Goal: Task Accomplishment & Management: Use online tool/utility

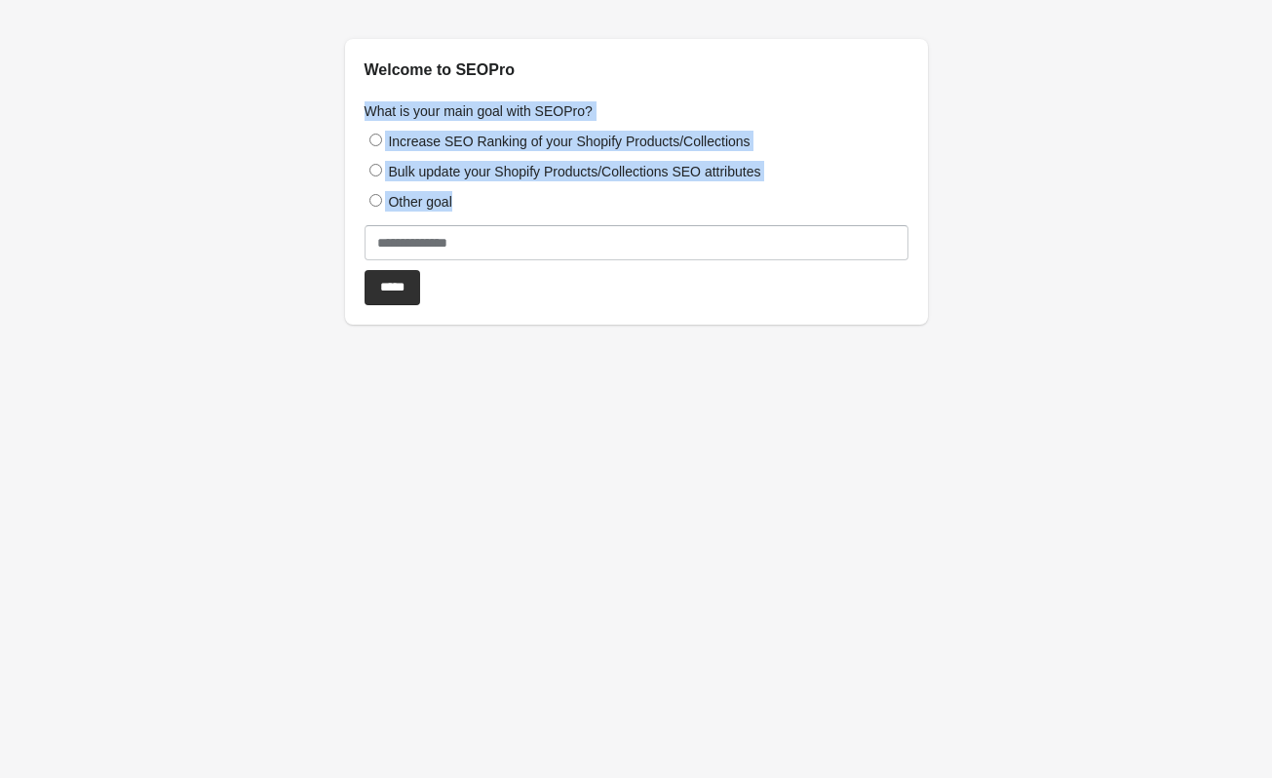
drag, startPoint x: 357, startPoint y: 112, endPoint x: 460, endPoint y: 208, distance: 140.7
click at [460, 208] on div "What is your main goal with SEOPro? Increase SEO Ranking of your Shopify Produc…" at bounding box center [636, 203] width 583 height 243
copy div "What is your main goal with SEOPro? Increase SEO Ranking of your Shopify Produc…"
click at [724, 164] on label "Bulk update your Shopify Products/Collections SEO attributes" at bounding box center [574, 172] width 372 height 16
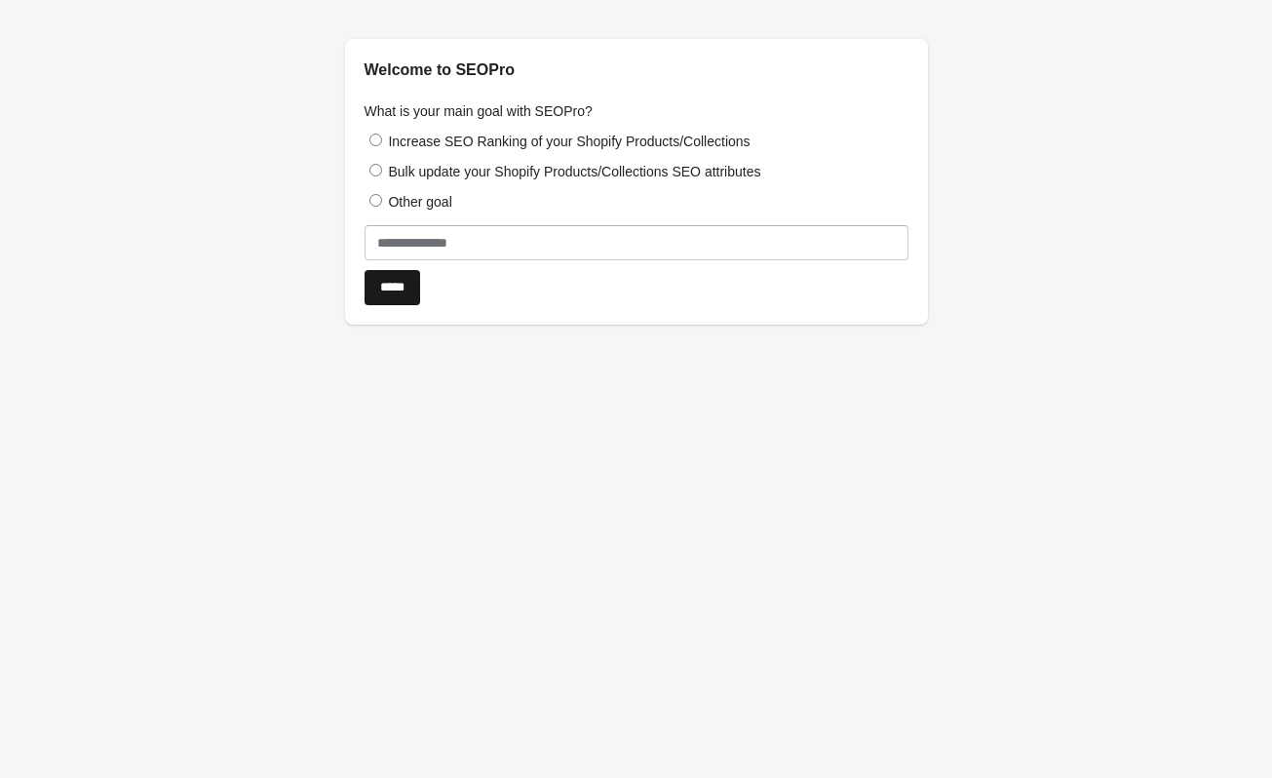
click at [414, 279] on input "*****" at bounding box center [393, 287] width 56 height 35
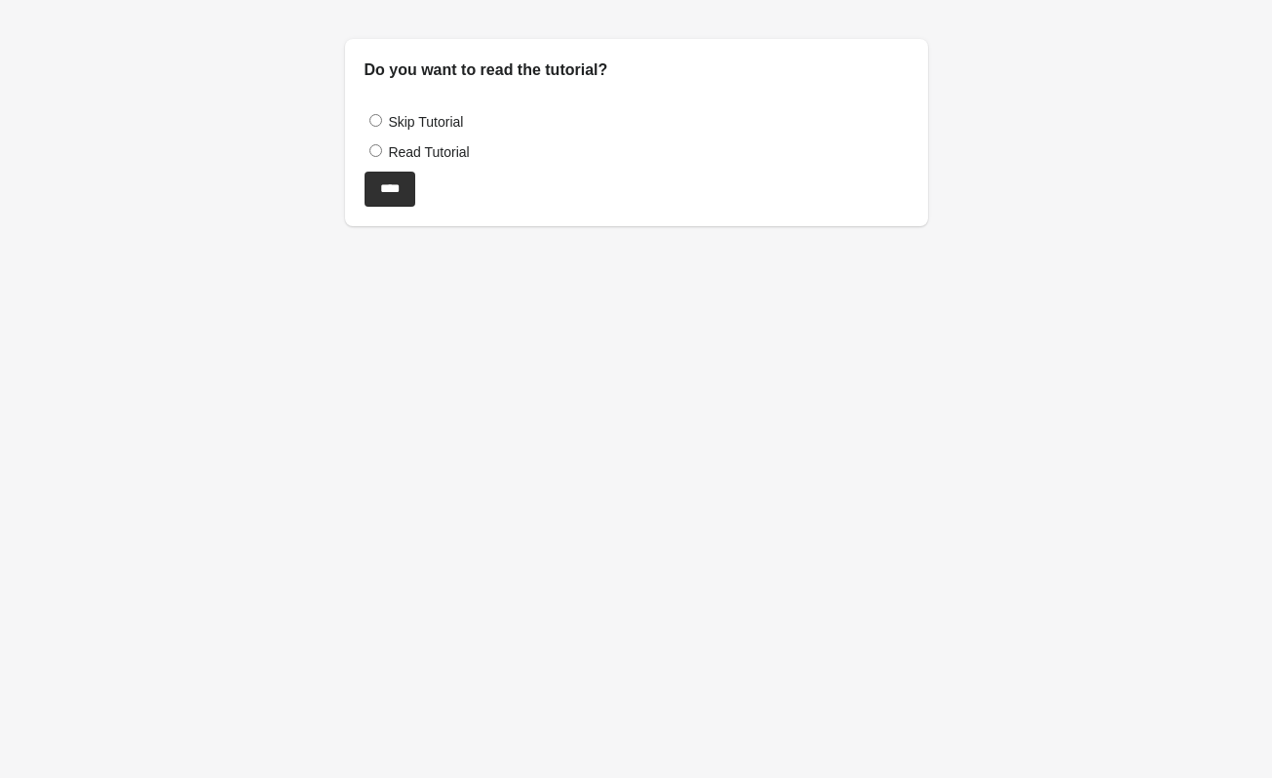
click at [425, 155] on label "Read Tutorial" at bounding box center [428, 152] width 81 height 16
click at [414, 179] on input "****" at bounding box center [390, 189] width 51 height 35
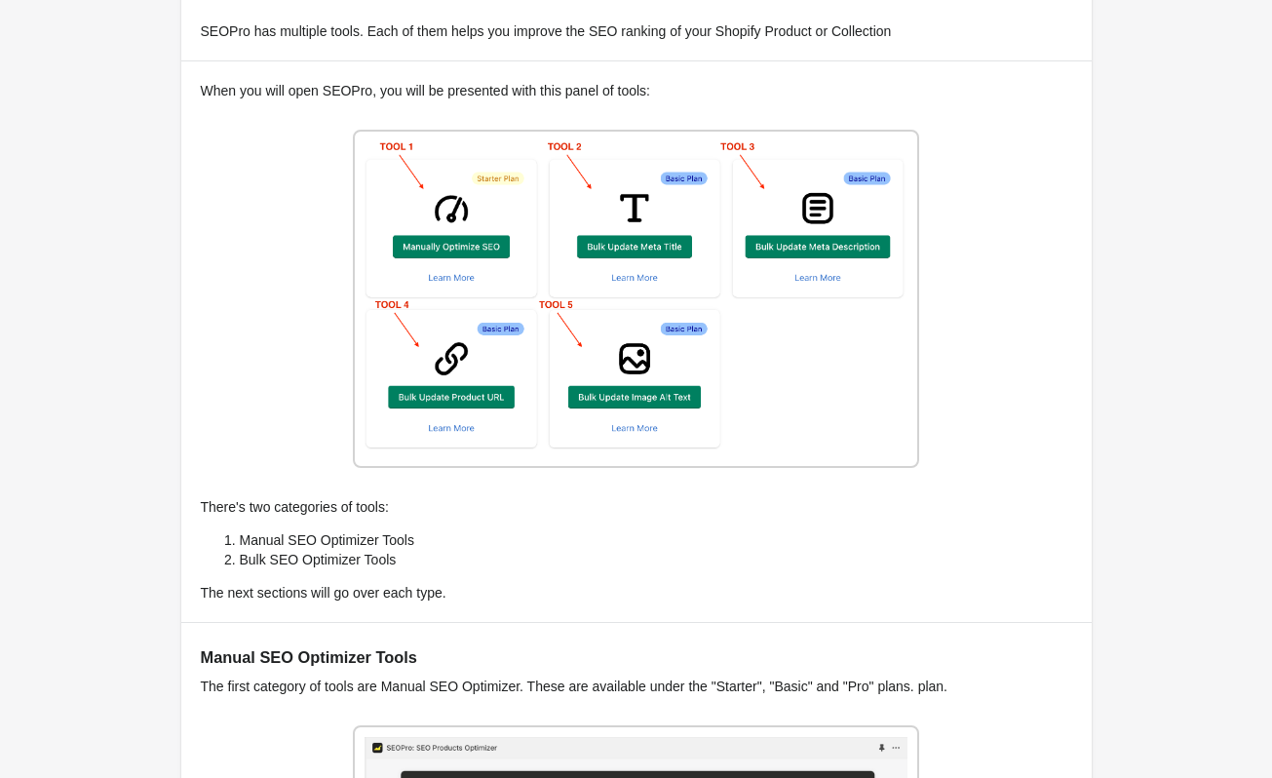
scroll to position [97, 0]
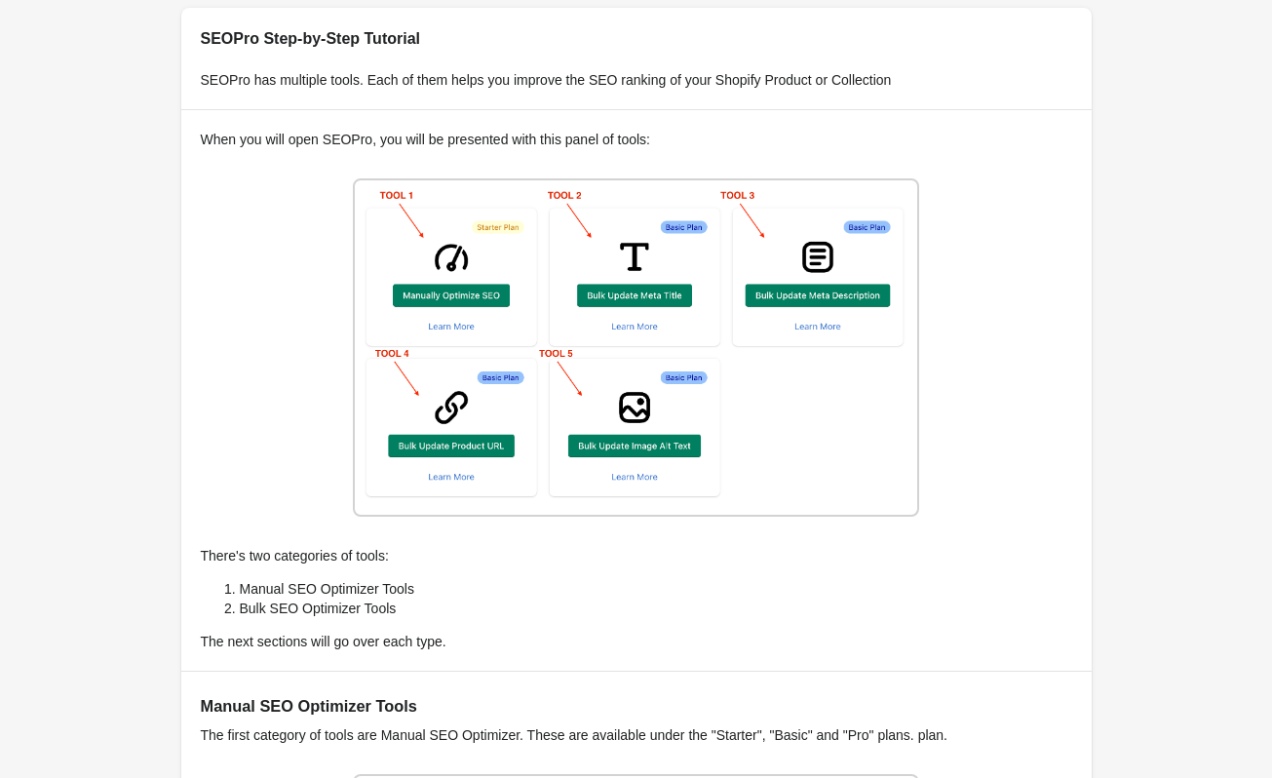
drag, startPoint x: 211, startPoint y: 33, endPoint x: 670, endPoint y: 145, distance: 472.6
copy div "EOPro Step-by-Step Tutorial SEOPro has multiple tools. Each of them helps you i…"
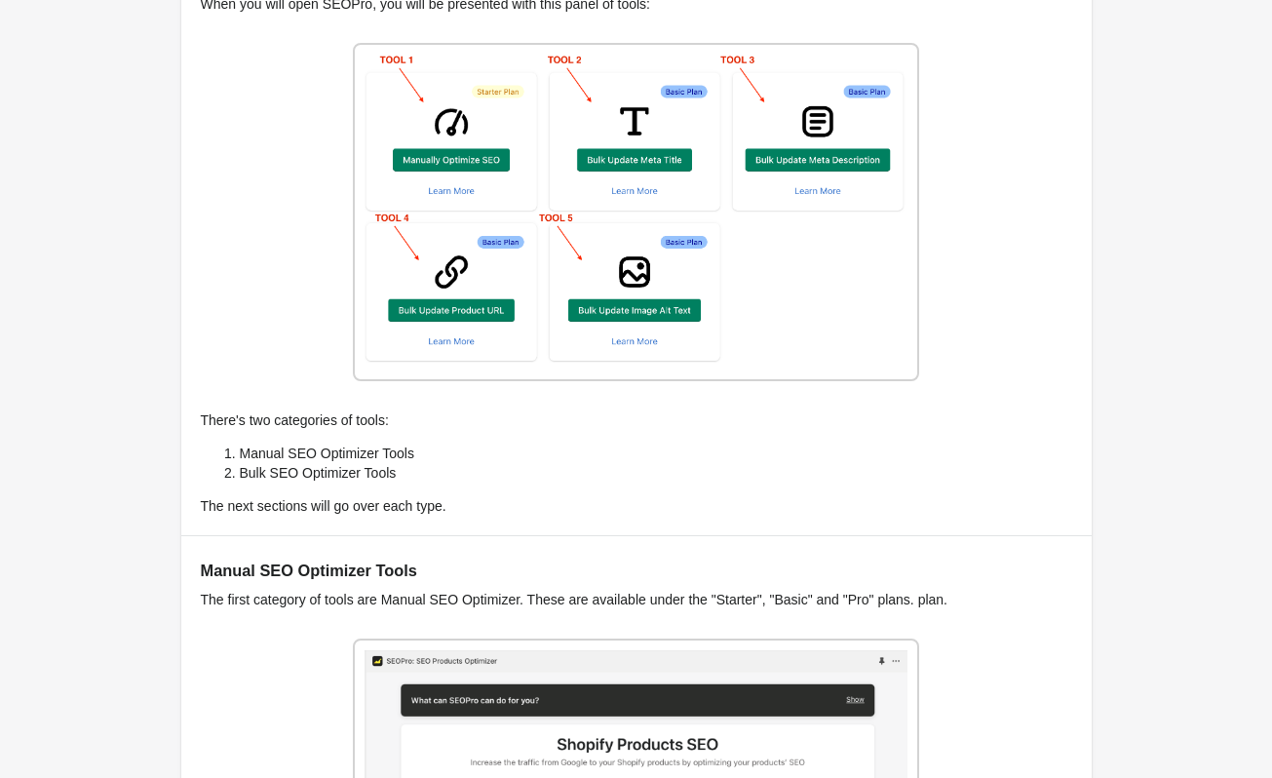
scroll to position [292, 0]
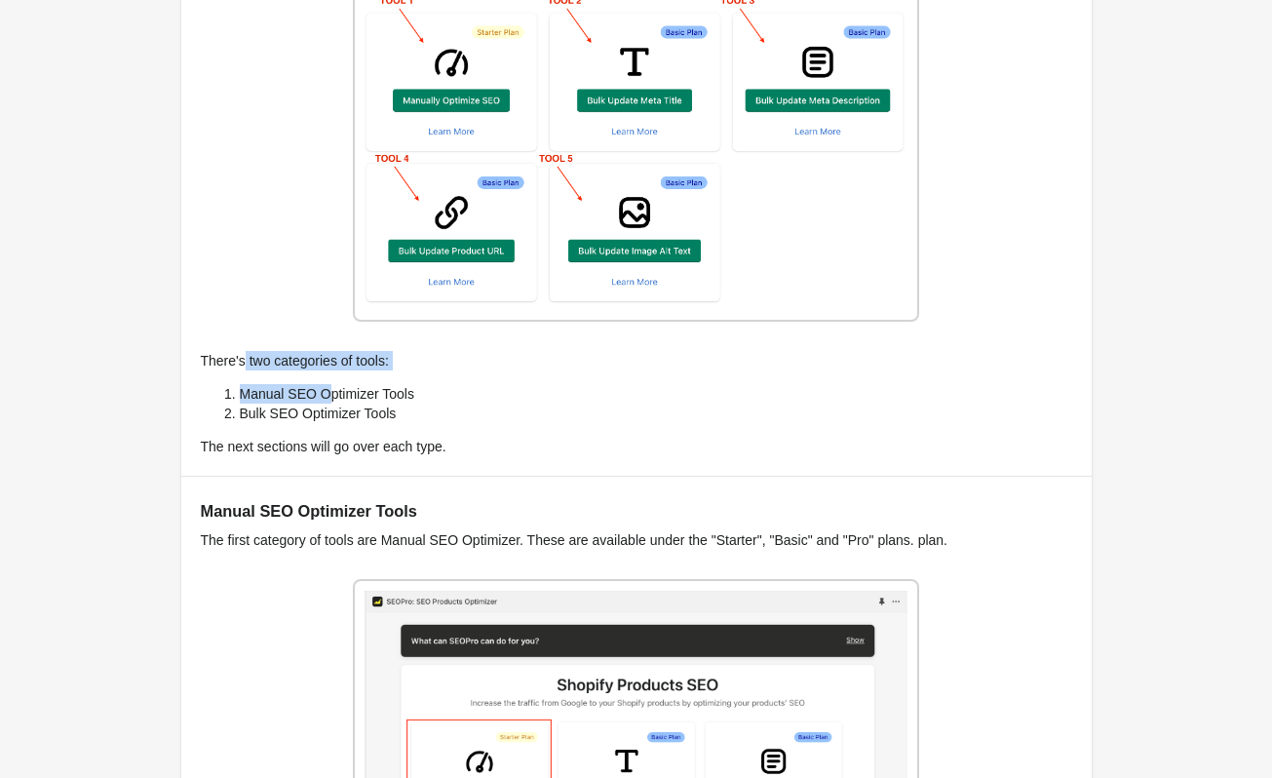
drag, startPoint x: 210, startPoint y: 353, endPoint x: 324, endPoint y: 394, distance: 121.2
click at [324, 394] on div "When you will open SEOPro, you will be presented with this panel of tools: Ther…" at bounding box center [636, 194] width 910 height 561
click at [229, 381] on div "When you will open SEOPro, you will be presented with this panel of tools: Ther…" at bounding box center [636, 194] width 910 height 561
drag, startPoint x: 198, startPoint y: 361, endPoint x: 474, endPoint y: 440, distance: 286.9
click at [474, 440] on div "When you will open SEOPro, you will be presented with this panel of tools: Ther…" at bounding box center [636, 194] width 910 height 561
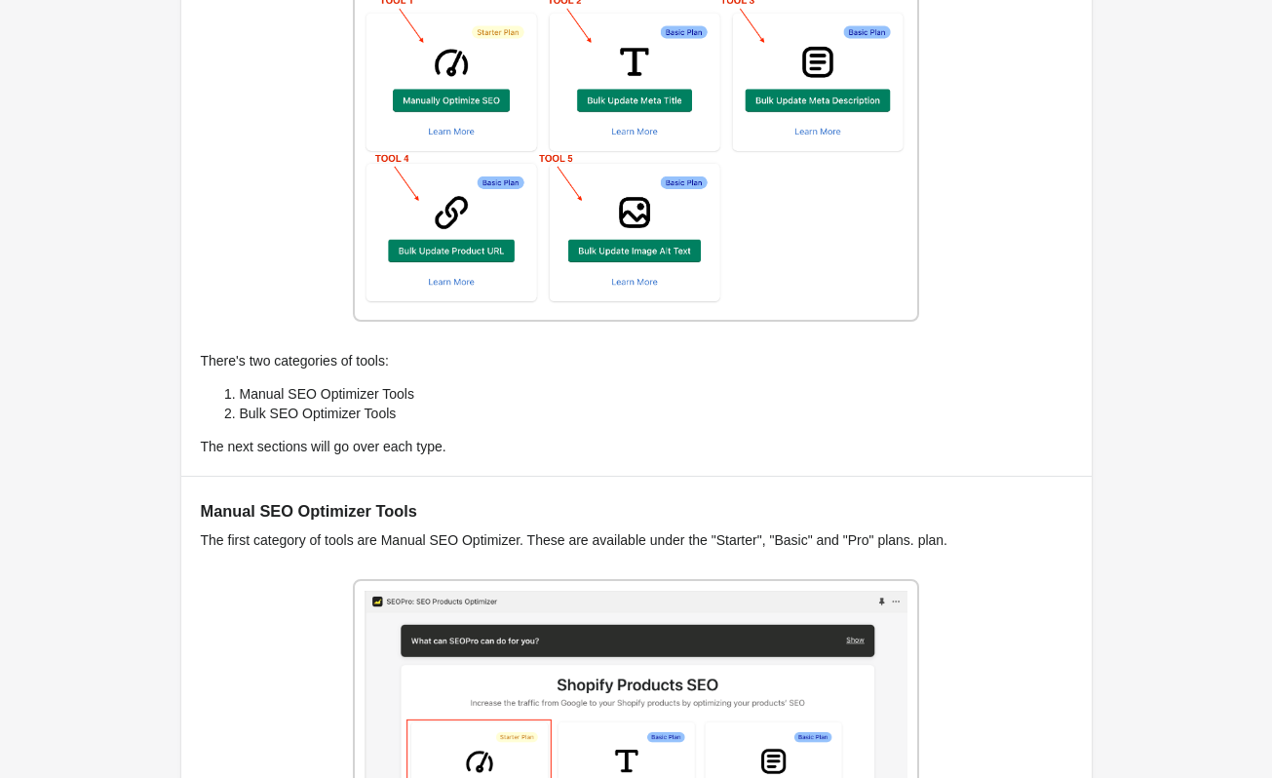
copy div "There's two categories of tools: Manual SEO Optimizer Tools Bulk SEO Optimizer …"
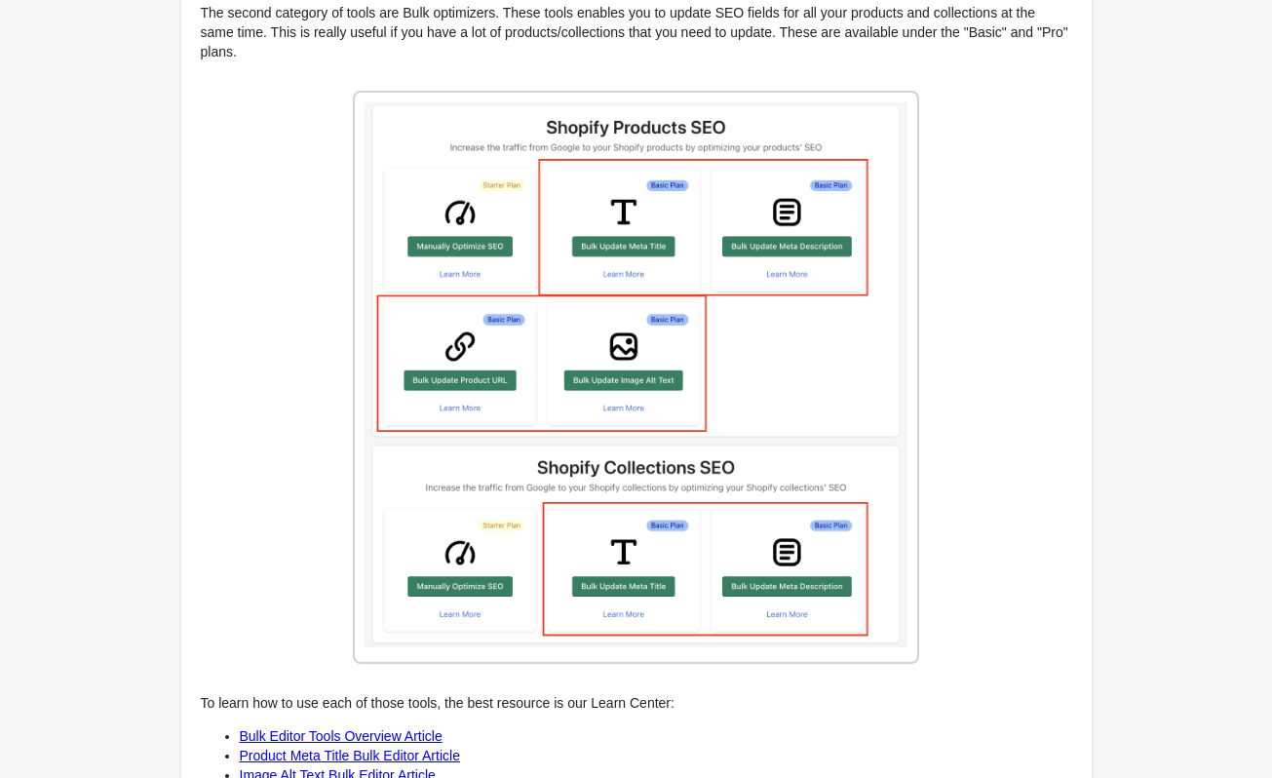
scroll to position [2326, 0]
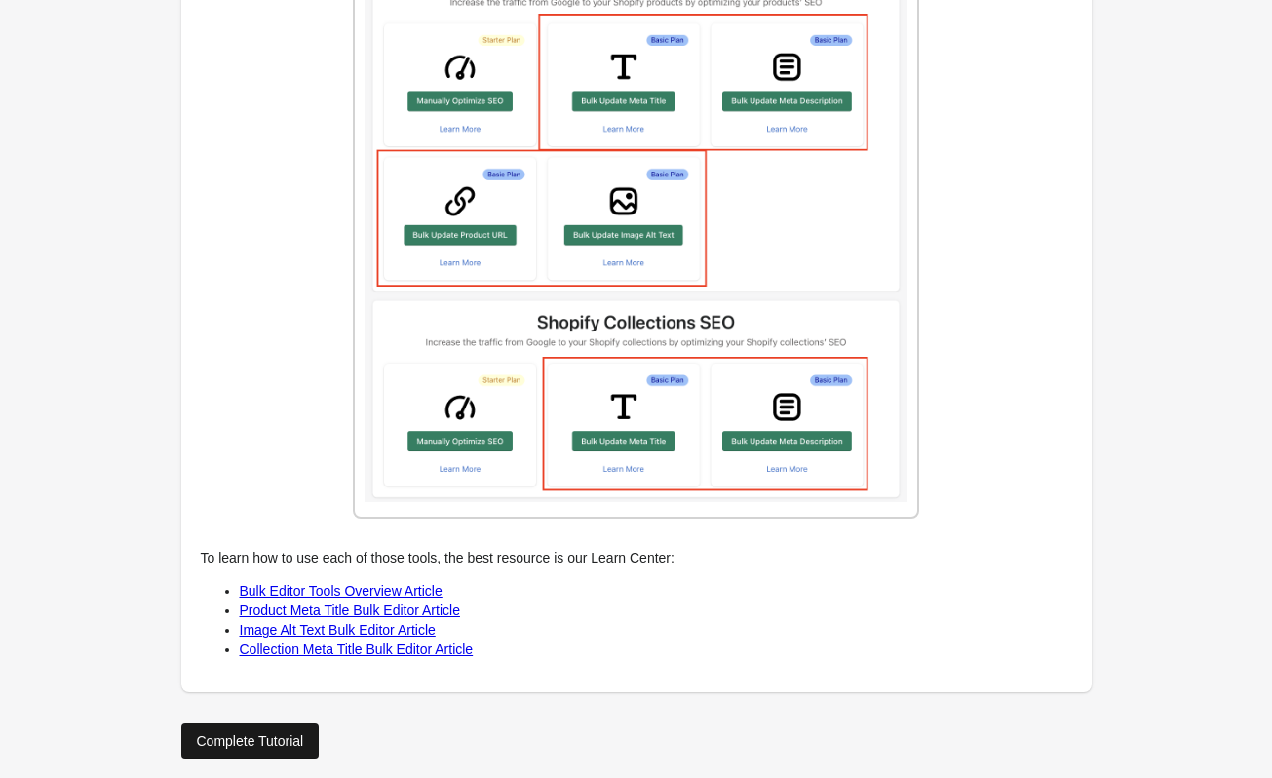
click at [264, 733] on div "Complete Tutorial" at bounding box center [250, 741] width 107 height 16
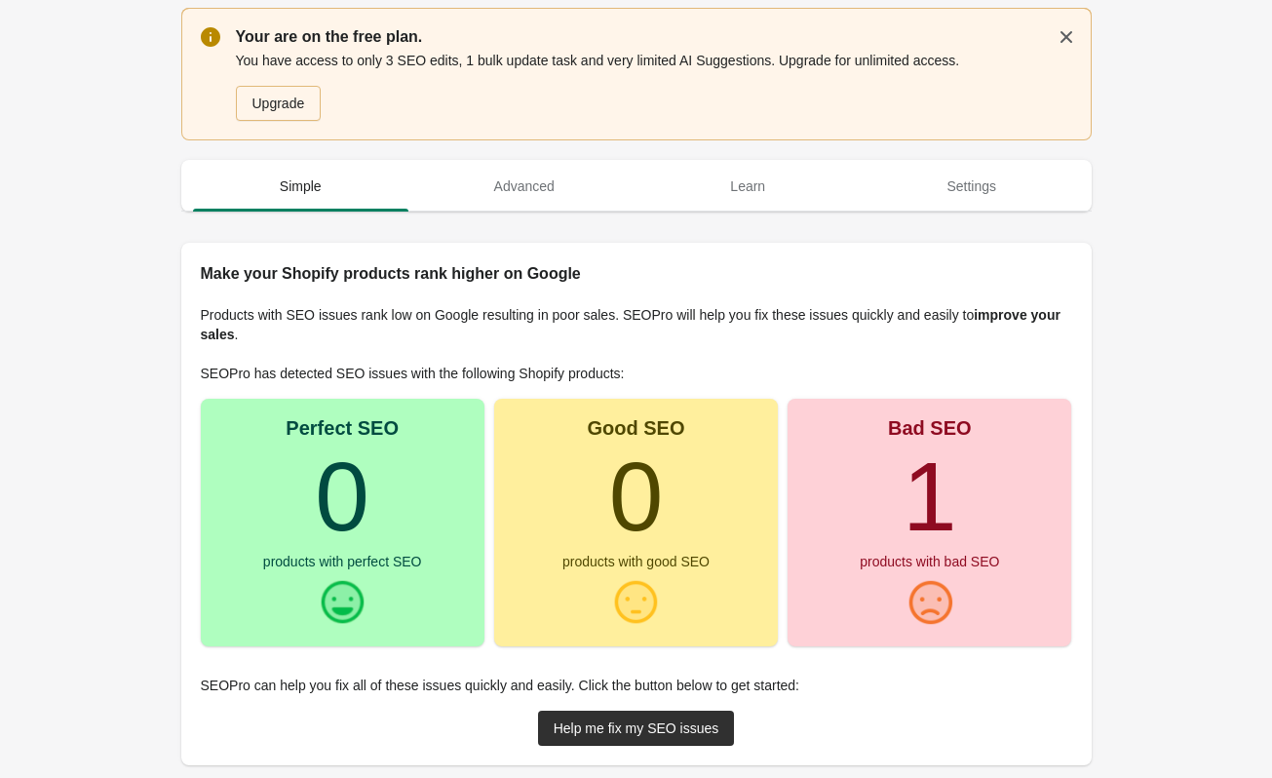
scroll to position [83, 0]
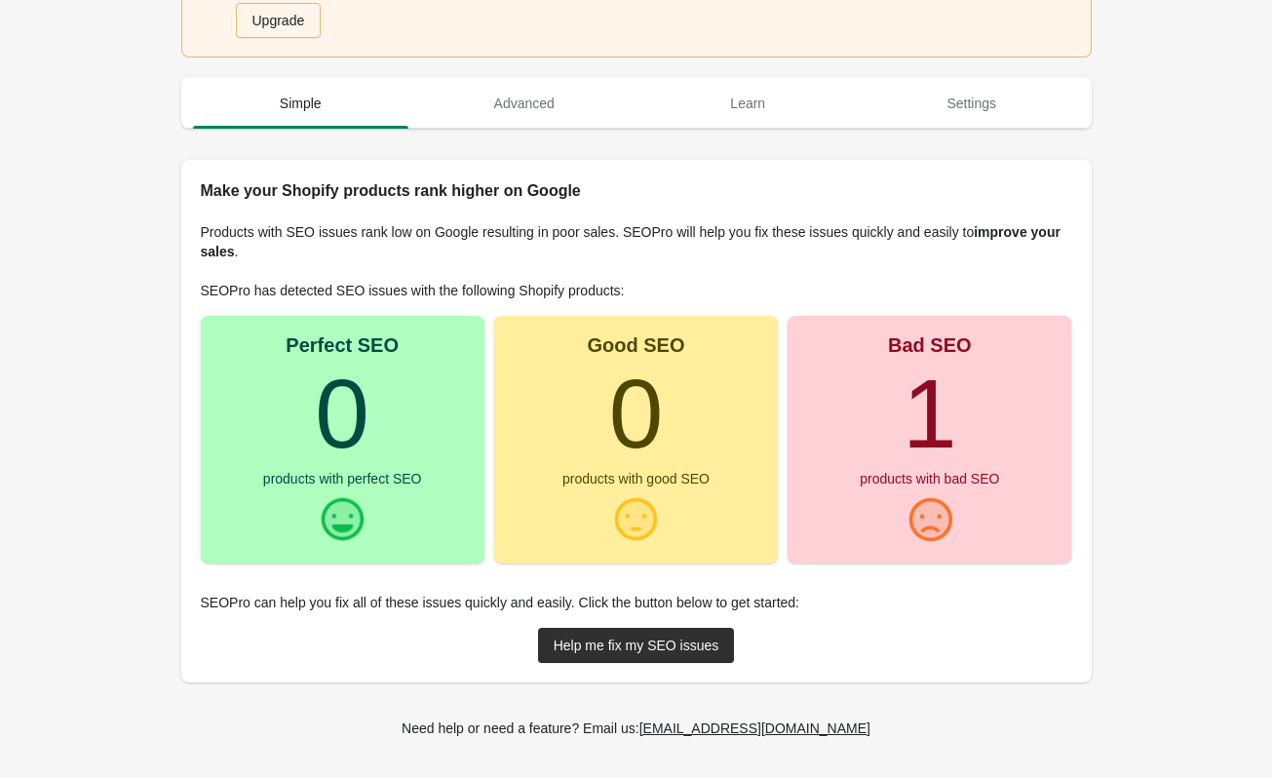
click at [920, 483] on div "products with bad SEO" at bounding box center [929, 479] width 139 height 14
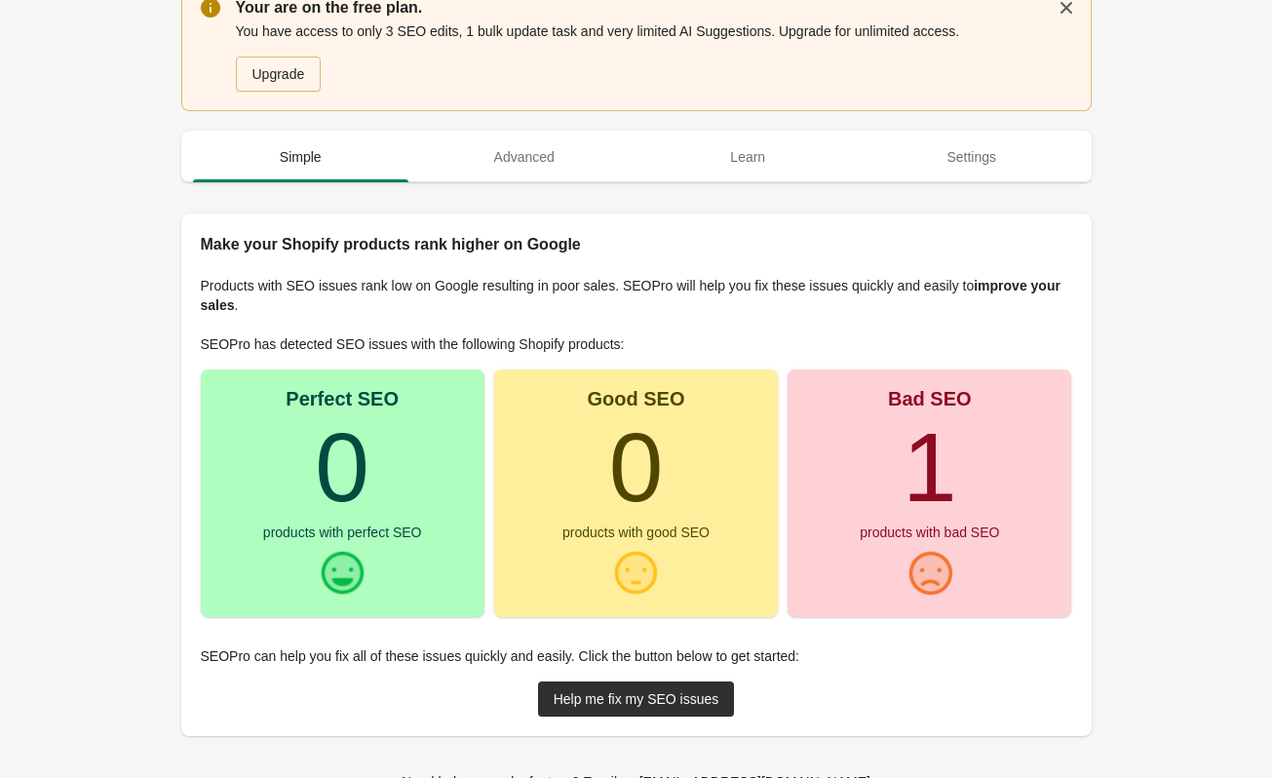
scroll to position [0, 0]
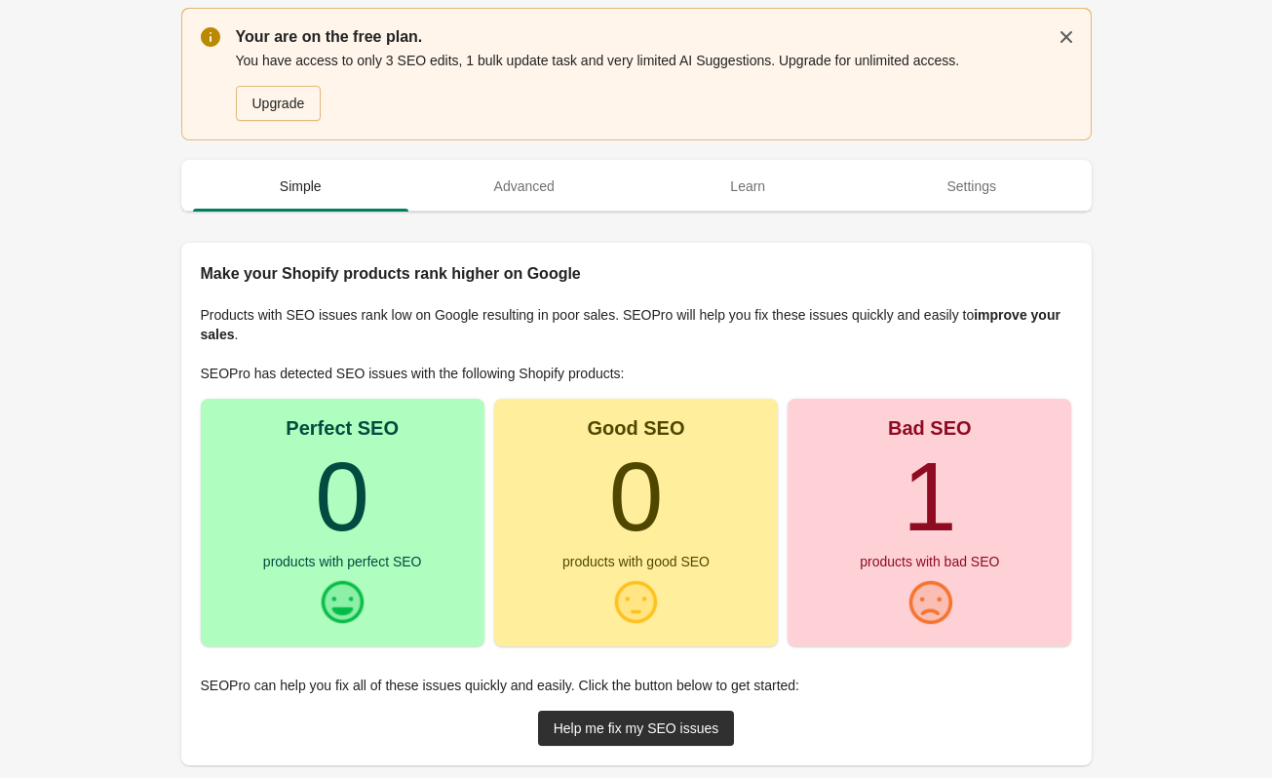
drag, startPoint x: 238, startPoint y: 41, endPoint x: 955, endPoint y: 63, distance: 717.8
click at [955, 63] on div "Your are on the free plan. You have access to only 3 SEO edits, 1 bulk update t…" at bounding box center [654, 73] width 836 height 97
copy div "Your are on the free plan. You have access to only 3 SEO edits, 1 bulk update t…"
click at [592, 115] on div "Upgrade" at bounding box center [650, 99] width 844 height 43
click at [269, 110] on div "Upgrade" at bounding box center [278, 104] width 53 height 16
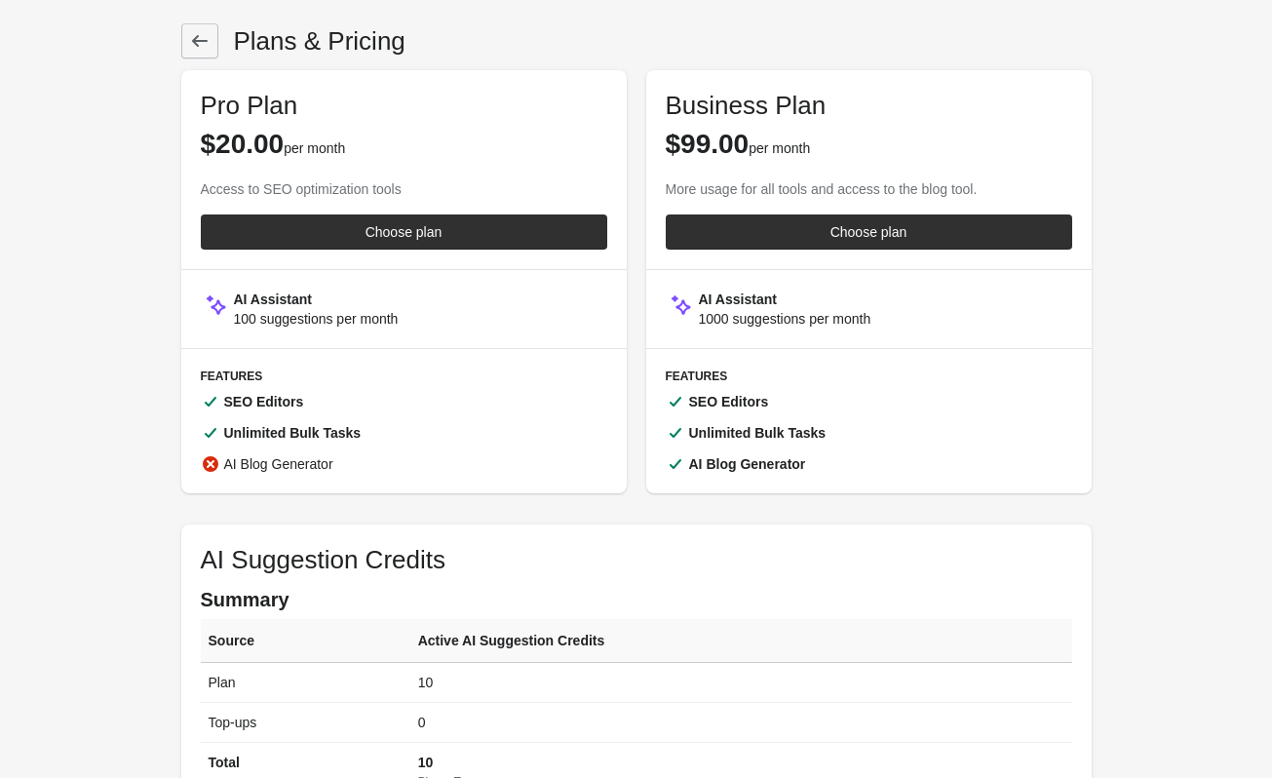
click at [190, 38] on icon at bounding box center [199, 40] width 19 height 19
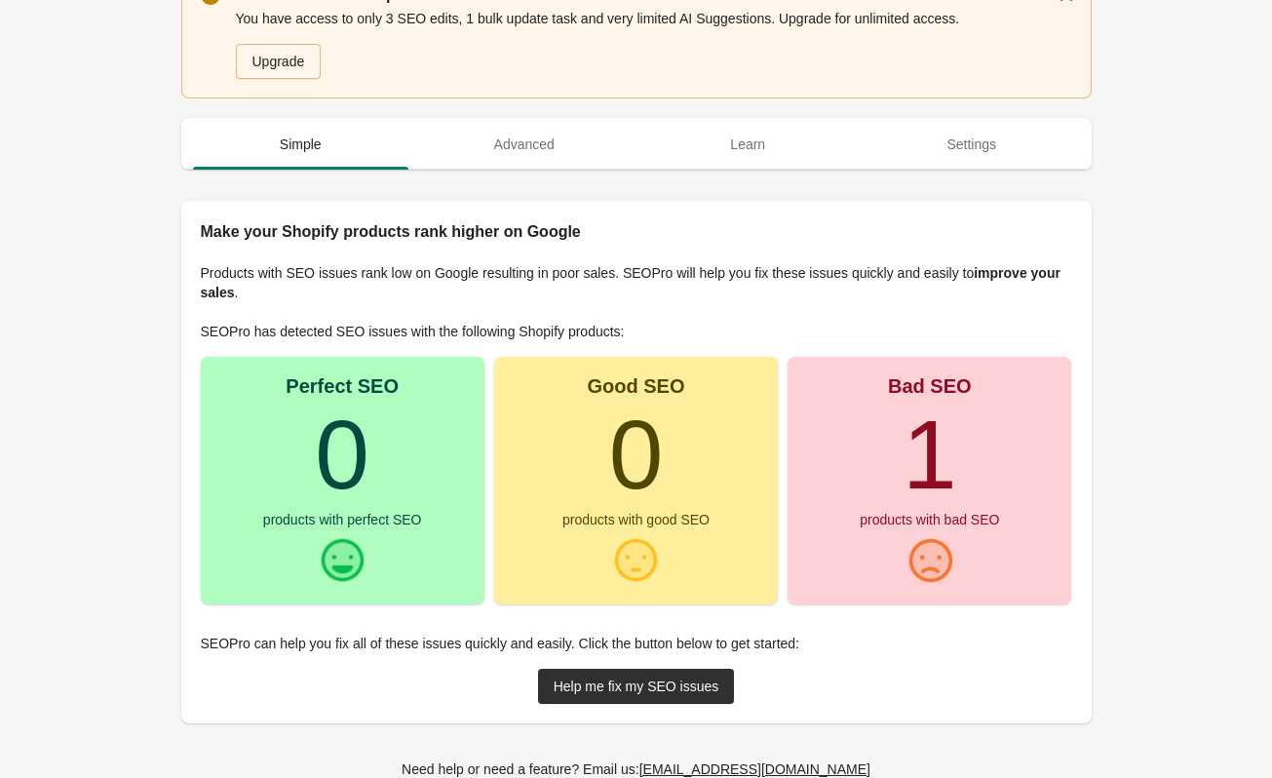
scroll to position [83, 0]
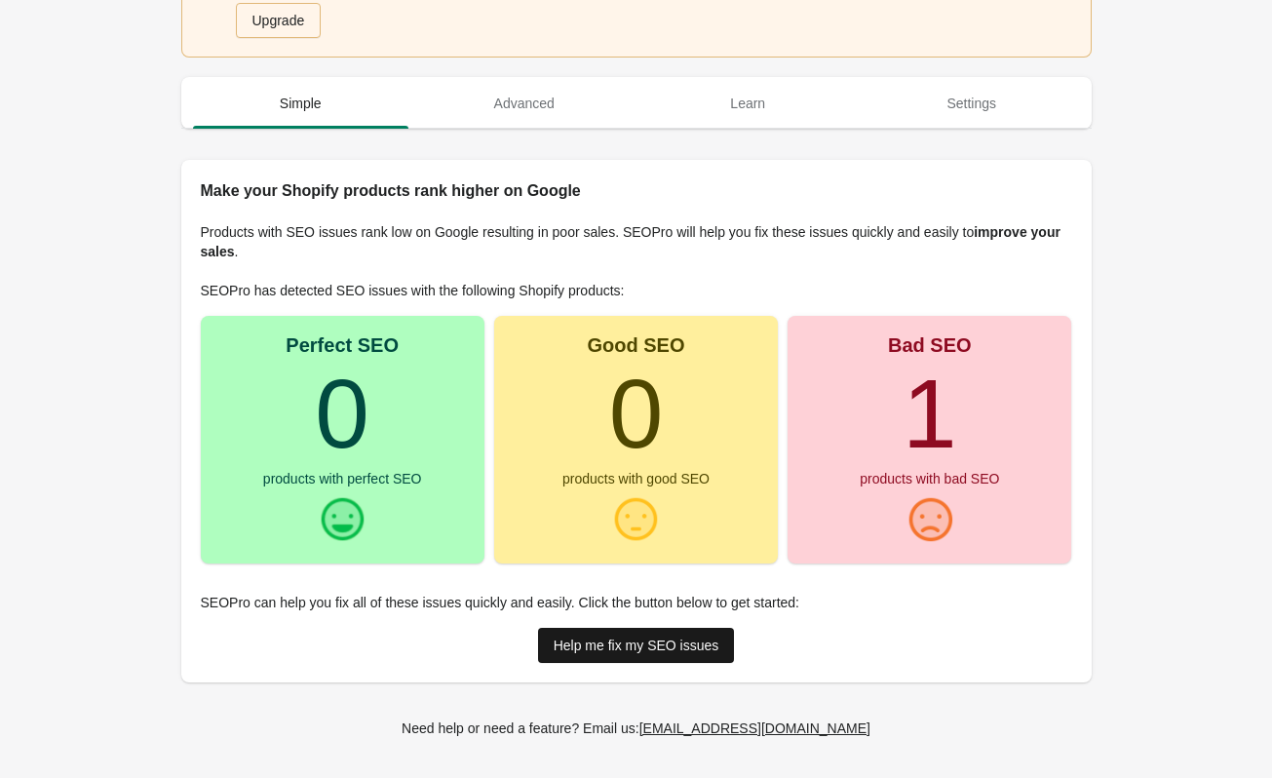
click at [639, 654] on link "Help me fix my SEO issues" at bounding box center [636, 645] width 197 height 35
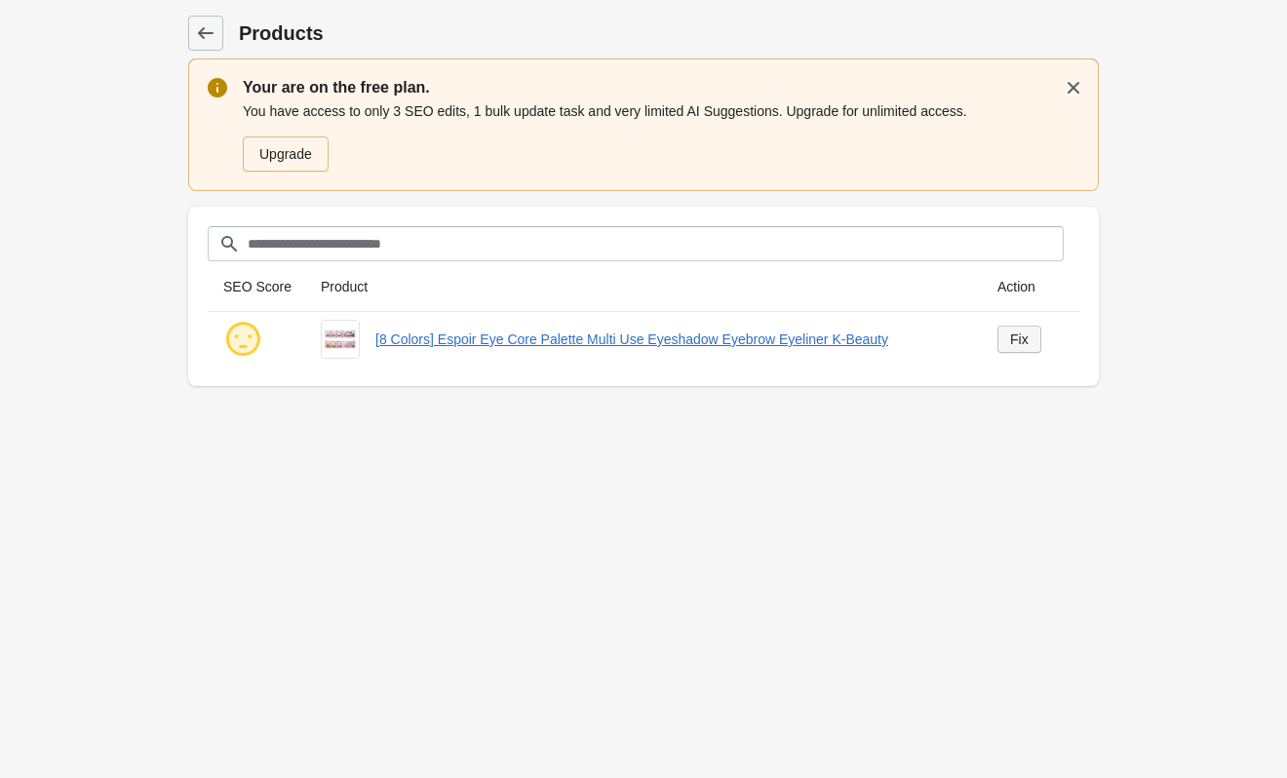
click at [1017, 341] on div "Fix" at bounding box center [1019, 339] width 19 height 16
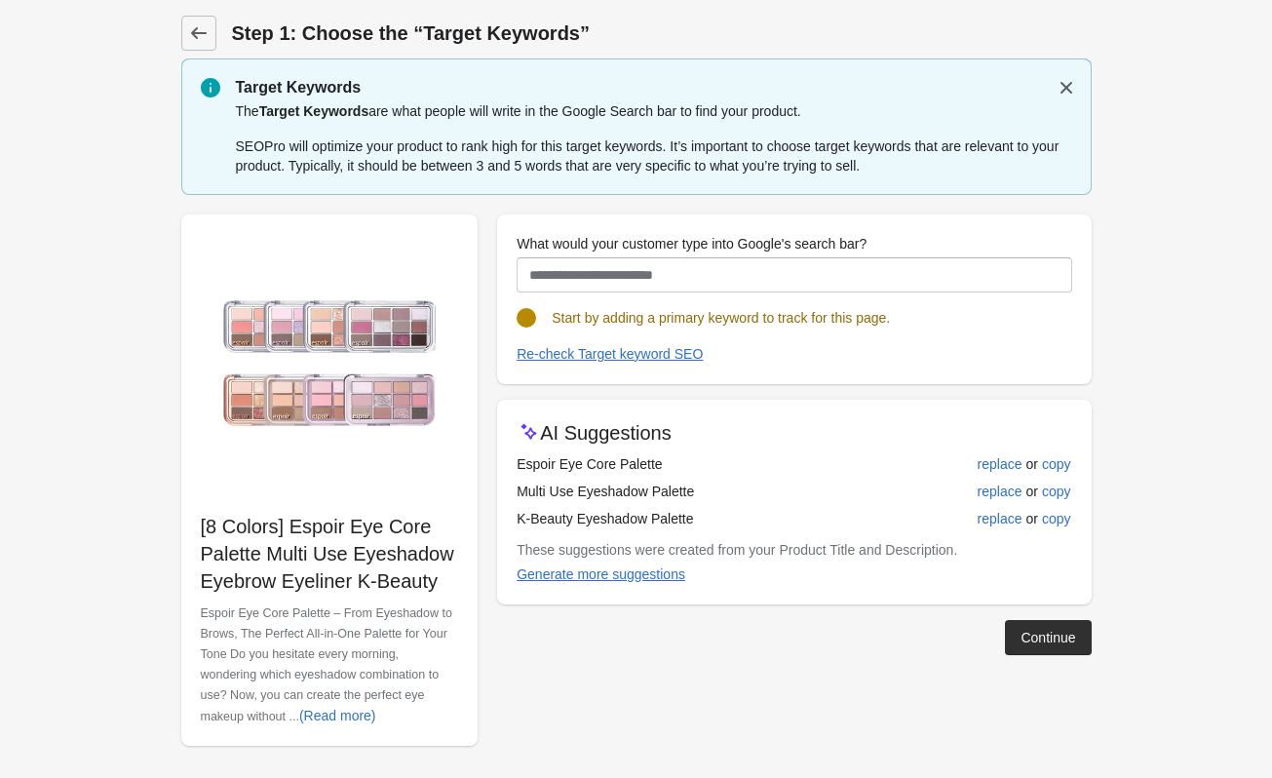
scroll to position [2, 0]
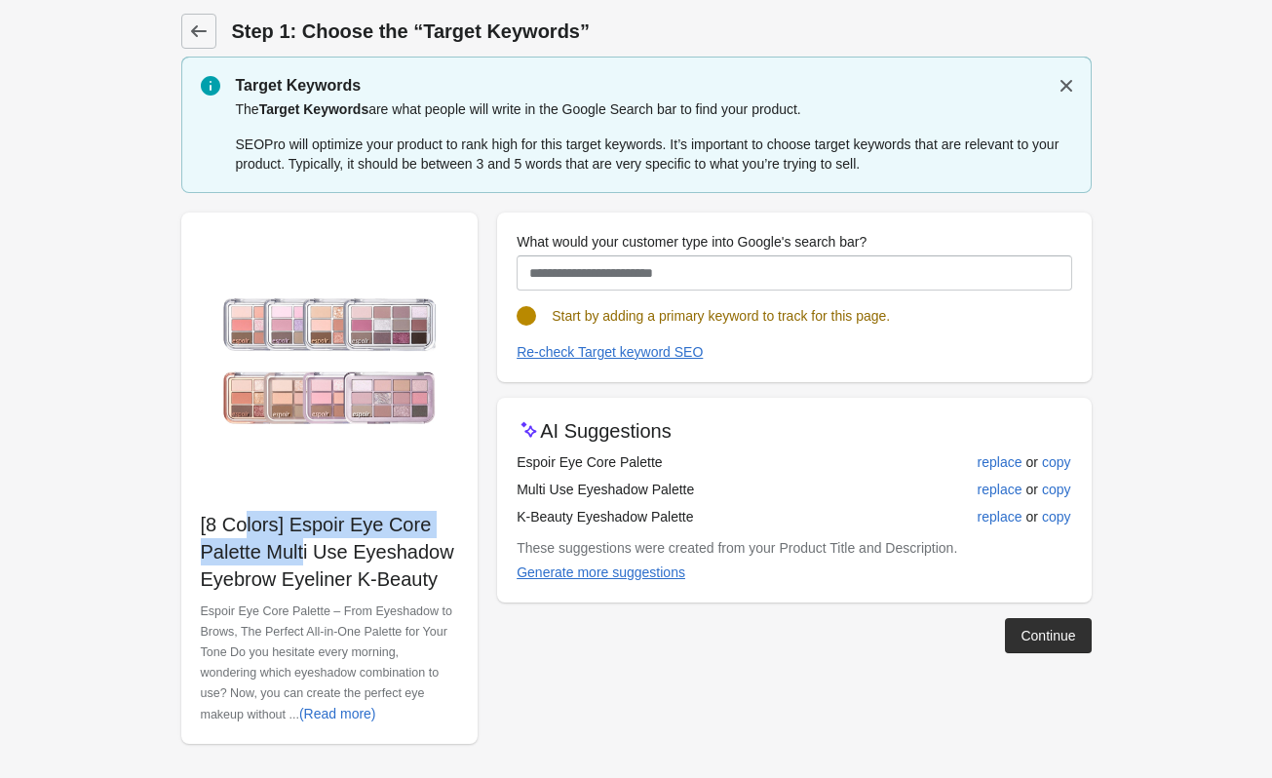
drag, startPoint x: 199, startPoint y: 521, endPoint x: 258, endPoint y: 553, distance: 67.1
click at [258, 553] on div "[8 Colors] Espoir Eye Core Palette Multi Use Eyeshadow Eyebrow Eyeliner K-Beaut…" at bounding box center [329, 477] width 297 height 531
copy p "[8 Colors] Espoir Eye Core Palette"
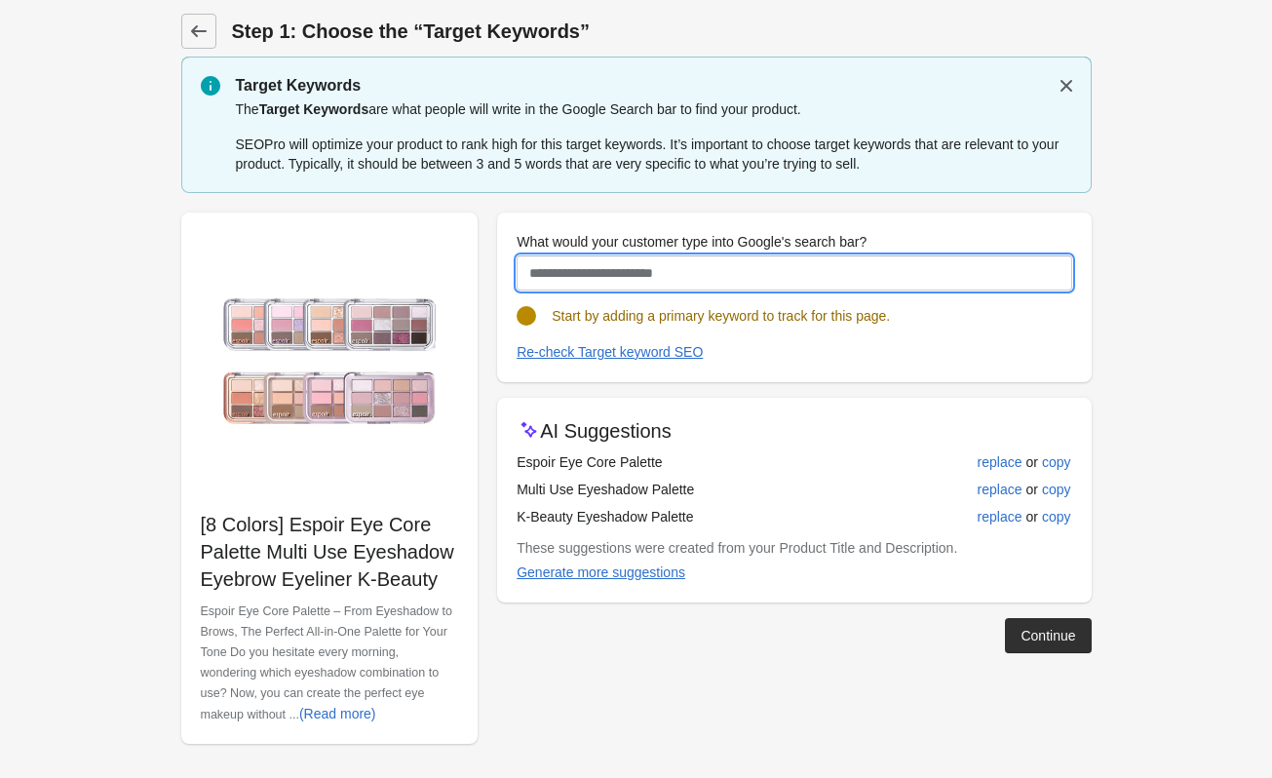
click at [651, 270] on input "What would your customer type into Google's search bar?" at bounding box center [794, 272] width 555 height 35
paste input "**********"
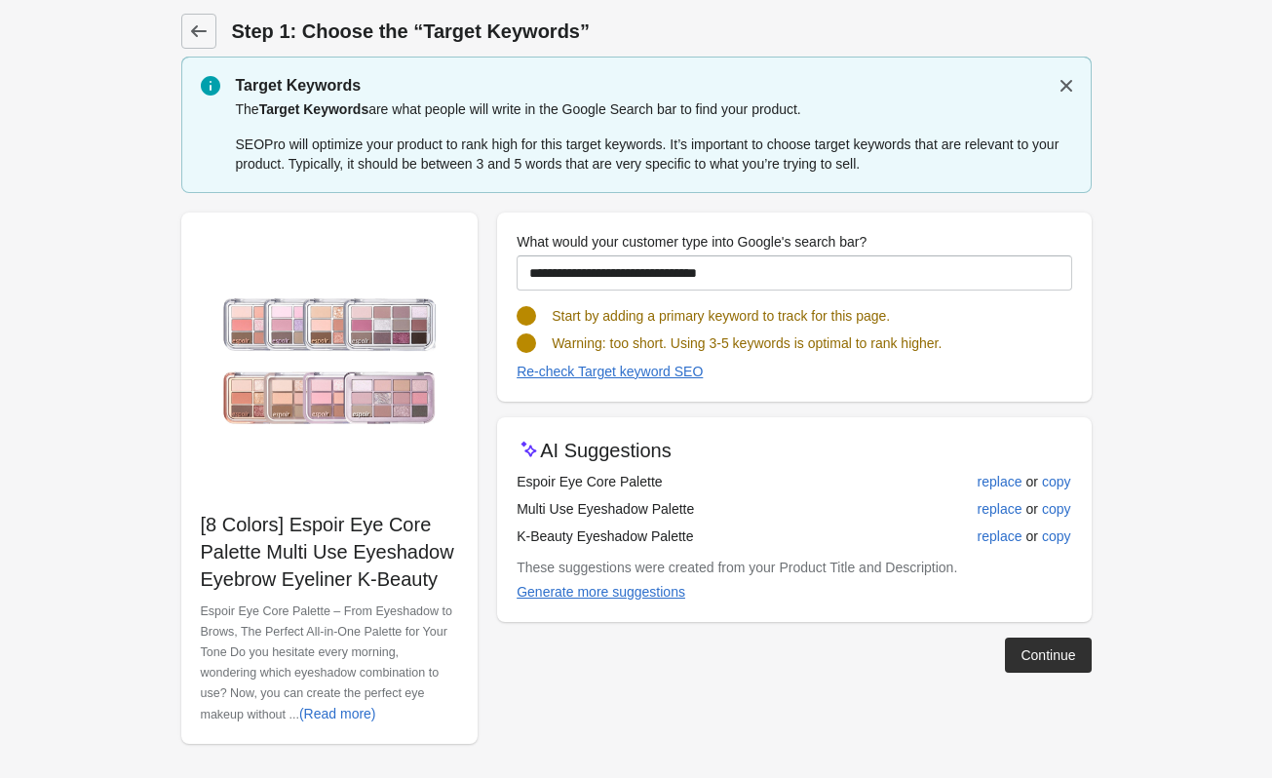
click at [1012, 340] on div "Warning: too short. Using 3-5 keywords is optimal to rank higher." at bounding box center [786, 335] width 570 height 35
drag, startPoint x: 988, startPoint y: 345, endPoint x: 585, endPoint y: 351, distance: 403.6
click at [589, 350] on div "Warning: too short. Using 3-5 keywords is optimal to rank higher." at bounding box center [786, 335] width 570 height 35
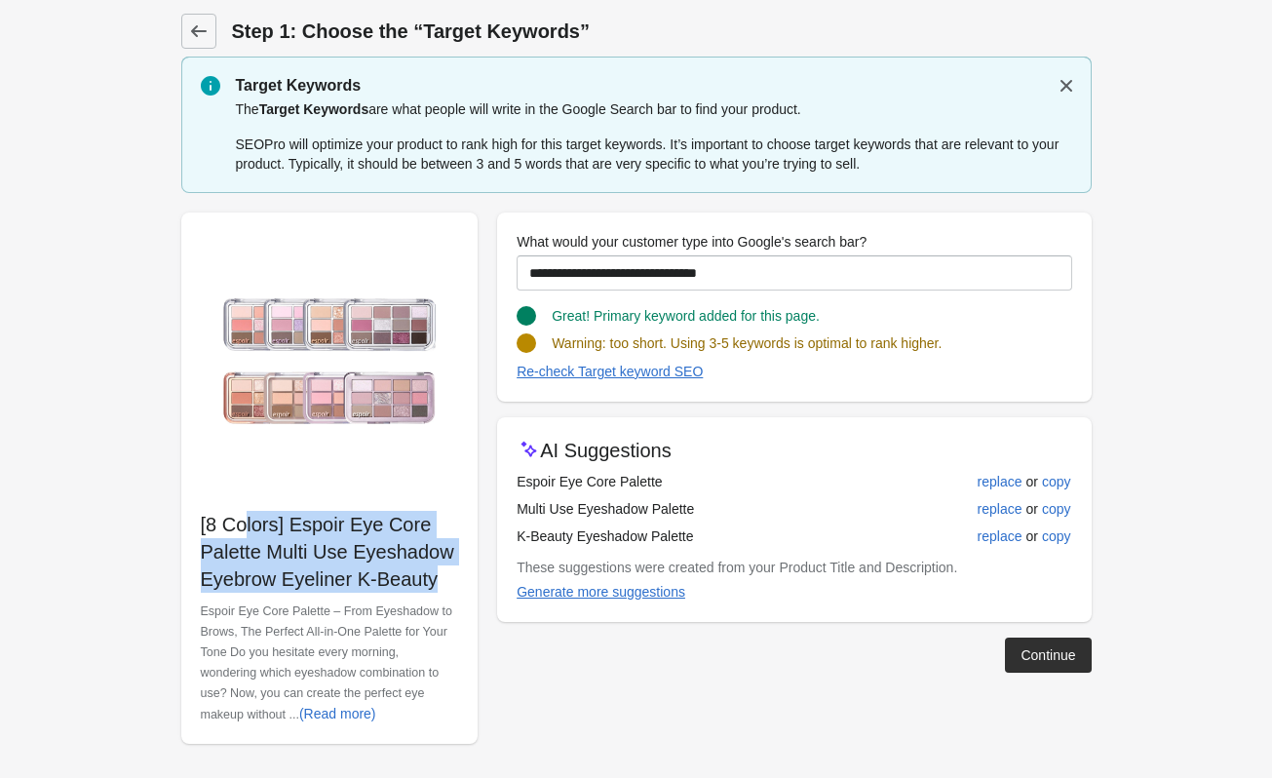
drag, startPoint x: 436, startPoint y: 592, endPoint x: 200, endPoint y: 529, distance: 244.0
click at [200, 529] on div "[8 Colors] Espoir Eye Core Palette Multi Use Eyeshadow Eyebrow Eyeliner K-Beaut…" at bounding box center [329, 477] width 297 height 531
copy div "[8 Colors] Espoir Eye Core Palette Multi Use Eyeshadow Eyebrow Eyeliner K-Beauty"
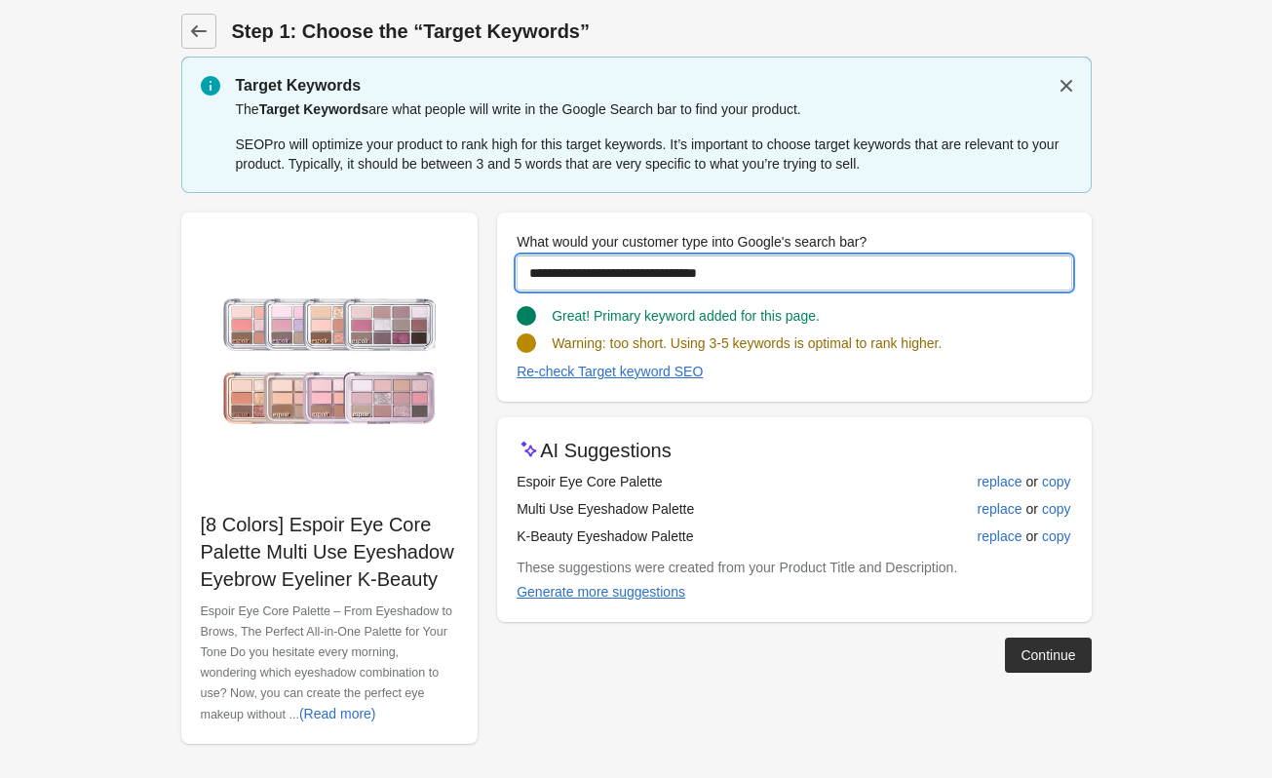
drag, startPoint x: 769, startPoint y: 275, endPoint x: 349, endPoint y: 291, distance: 420.4
click at [346, 290] on div "**********" at bounding box center [627, 470] width 930 height 547
paste input "**********"
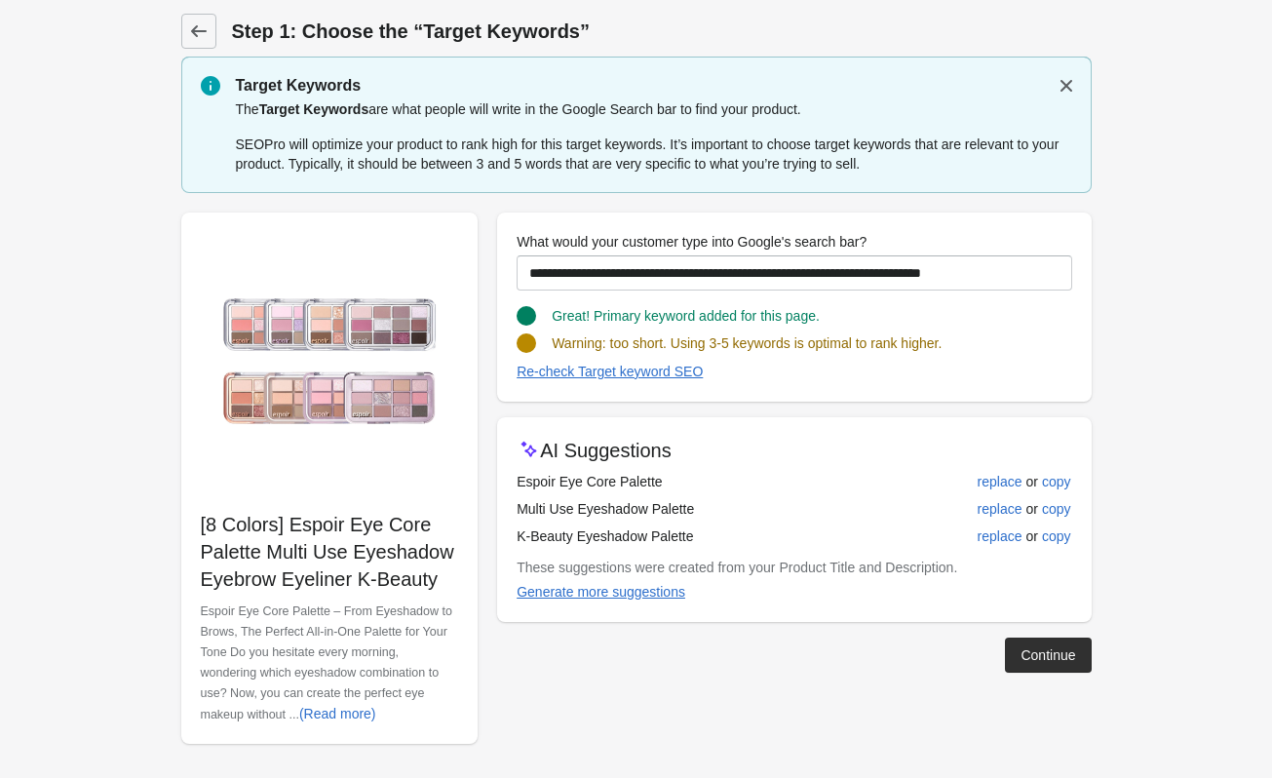
click at [928, 339] on span "Warning: too short. Using 3-5 keywords is optimal to rank higher." at bounding box center [747, 343] width 390 height 16
drag, startPoint x: 1021, startPoint y: 353, endPoint x: 518, endPoint y: 342, distance: 503.1
click at [518, 342] on turbo-frame "Great! Primary keyword added for this page. Warning: too short. Using 3-5 keywo…" at bounding box center [794, 336] width 555 height 92
copy turbo-frame "Warning: too short. Using 3-5 keywords is optimal to rank higher."
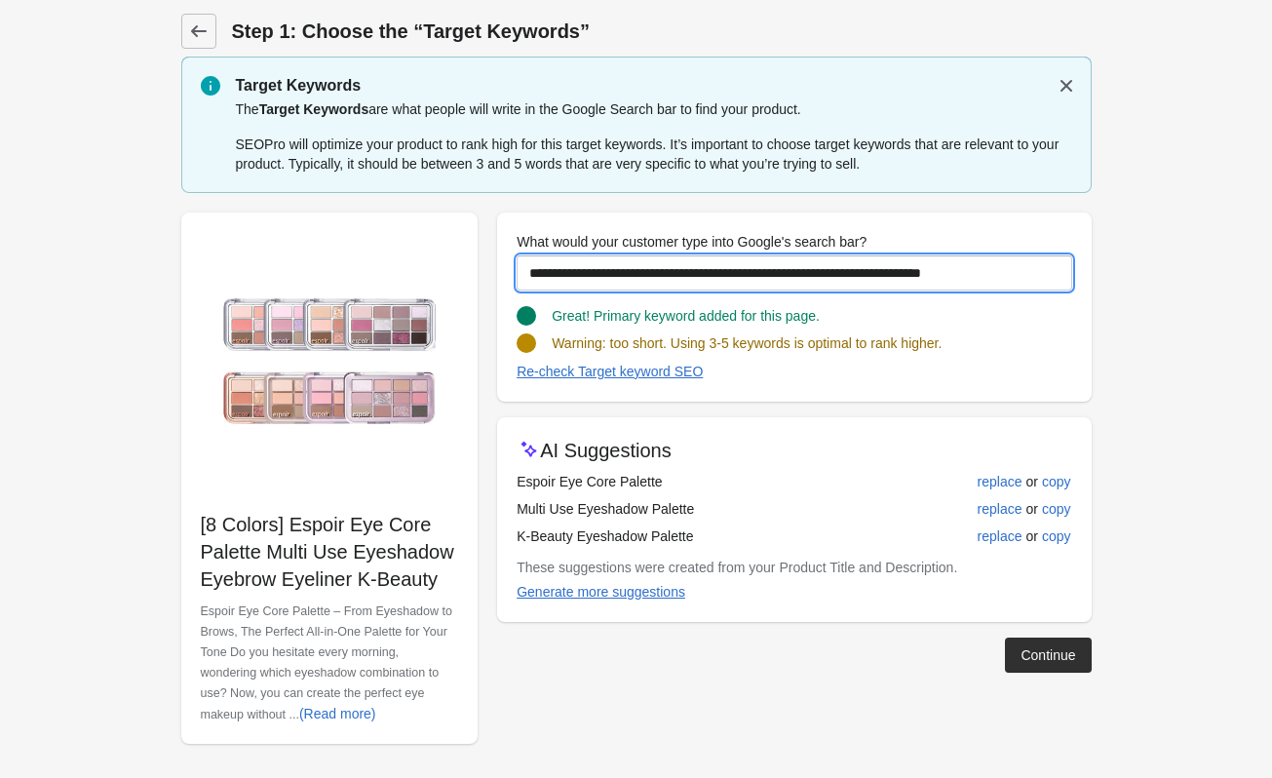
drag, startPoint x: 1062, startPoint y: 273, endPoint x: 951, endPoint y: 273, distance: 110.1
click at [951, 273] on input "**********" at bounding box center [794, 272] width 555 height 35
click at [947, 269] on input "**********" at bounding box center [794, 272] width 555 height 35
drag, startPoint x: 964, startPoint y: 273, endPoint x: 943, endPoint y: 283, distance: 23.6
click at [943, 282] on input "**********" at bounding box center [794, 272] width 555 height 35
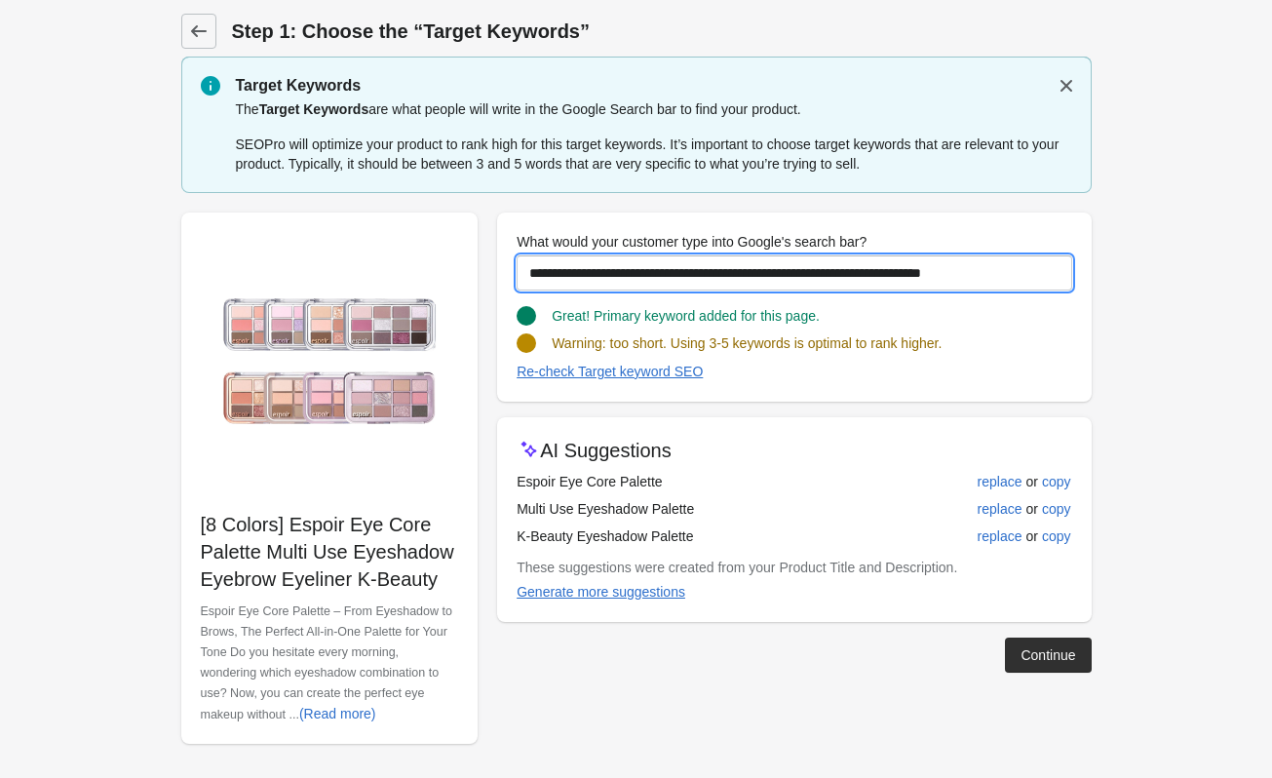
click at [971, 277] on input "**********" at bounding box center [794, 272] width 555 height 35
drag, startPoint x: 790, startPoint y: 273, endPoint x: 733, endPoint y: 272, distance: 56.5
click at [733, 272] on input "**********" at bounding box center [794, 272] width 555 height 35
drag, startPoint x: 590, startPoint y: 272, endPoint x: 406, endPoint y: 275, distance: 183.3
click at [431, 275] on div "**********" at bounding box center [627, 470] width 930 height 547
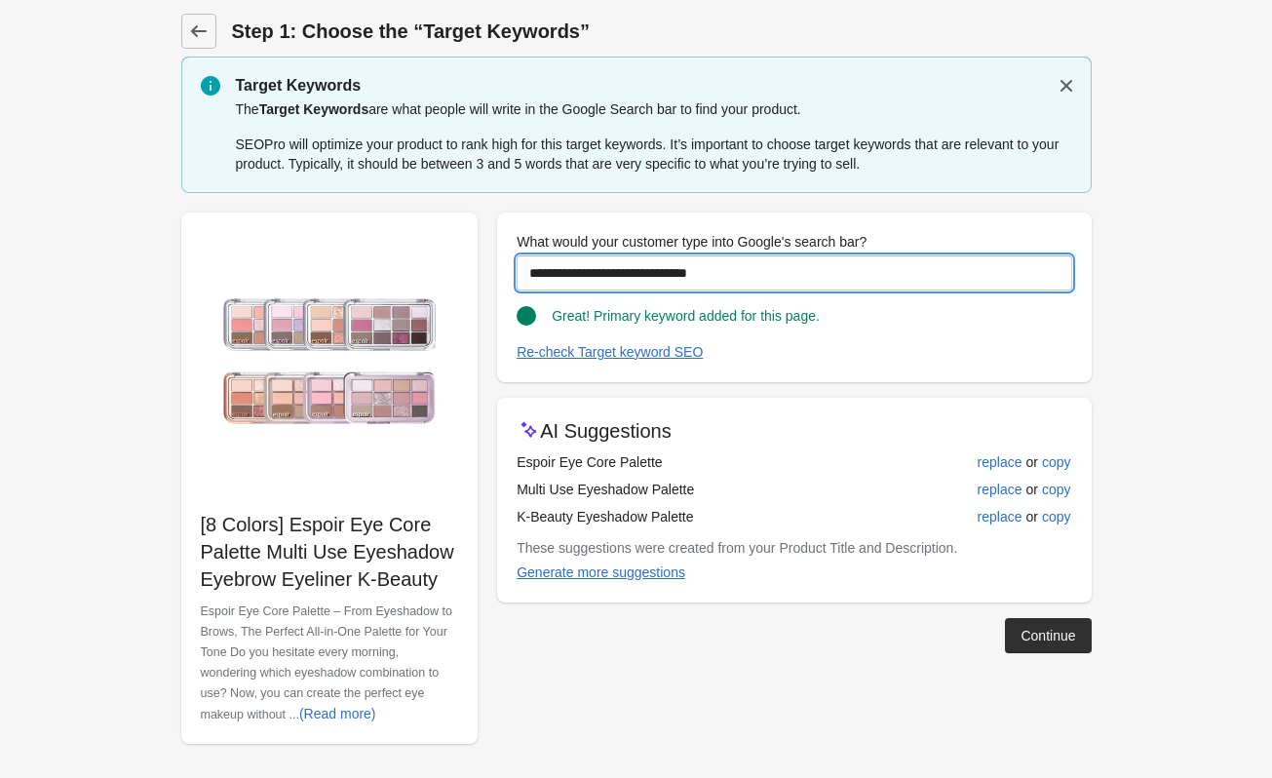
type input "**********"
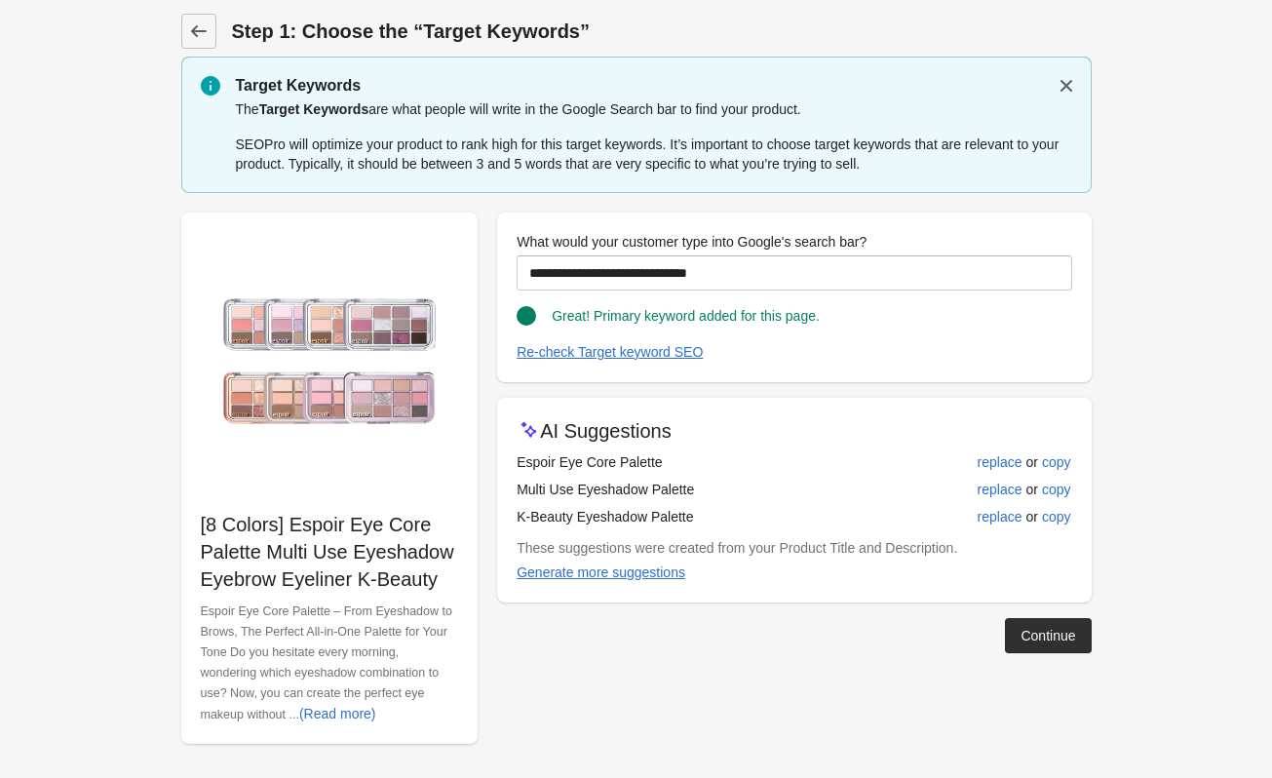
click at [720, 627] on div "Continue" at bounding box center [786, 627] width 609 height 51
click at [1016, 635] on button "Continue" at bounding box center [1048, 635] width 86 height 35
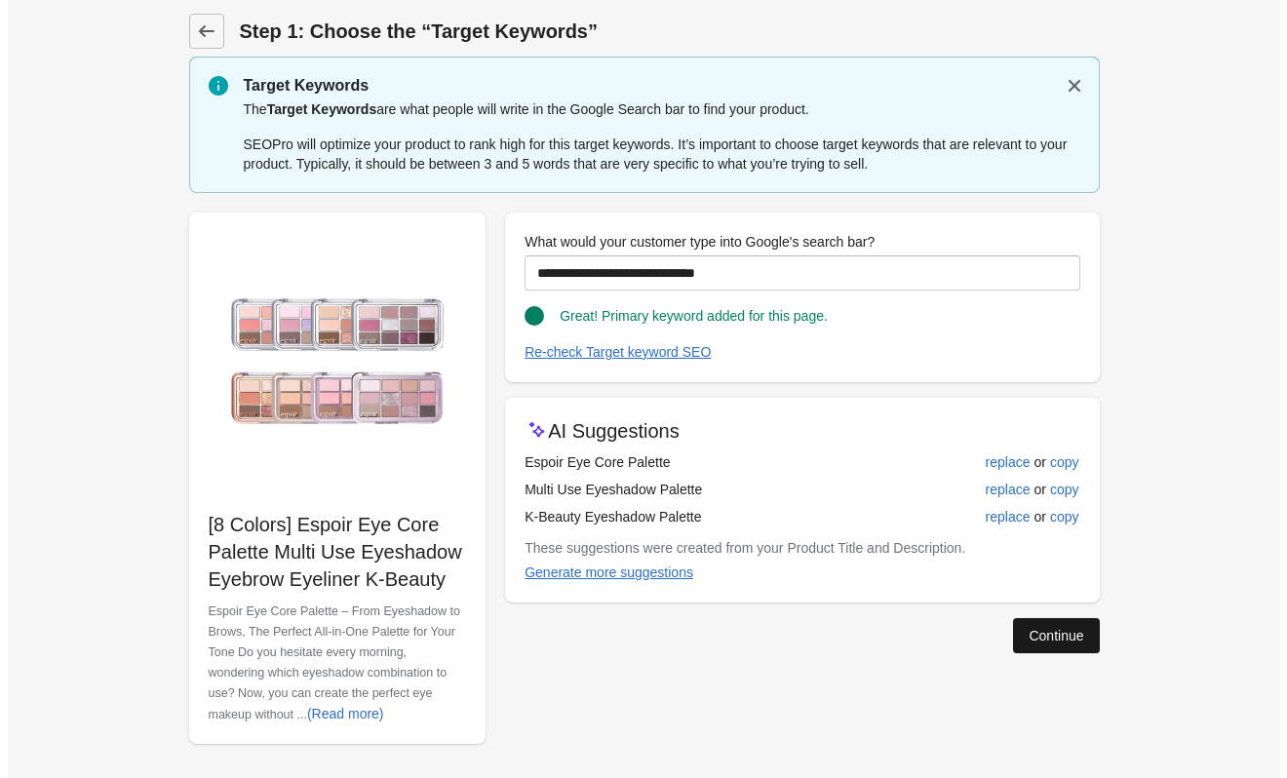
scroll to position [0, 0]
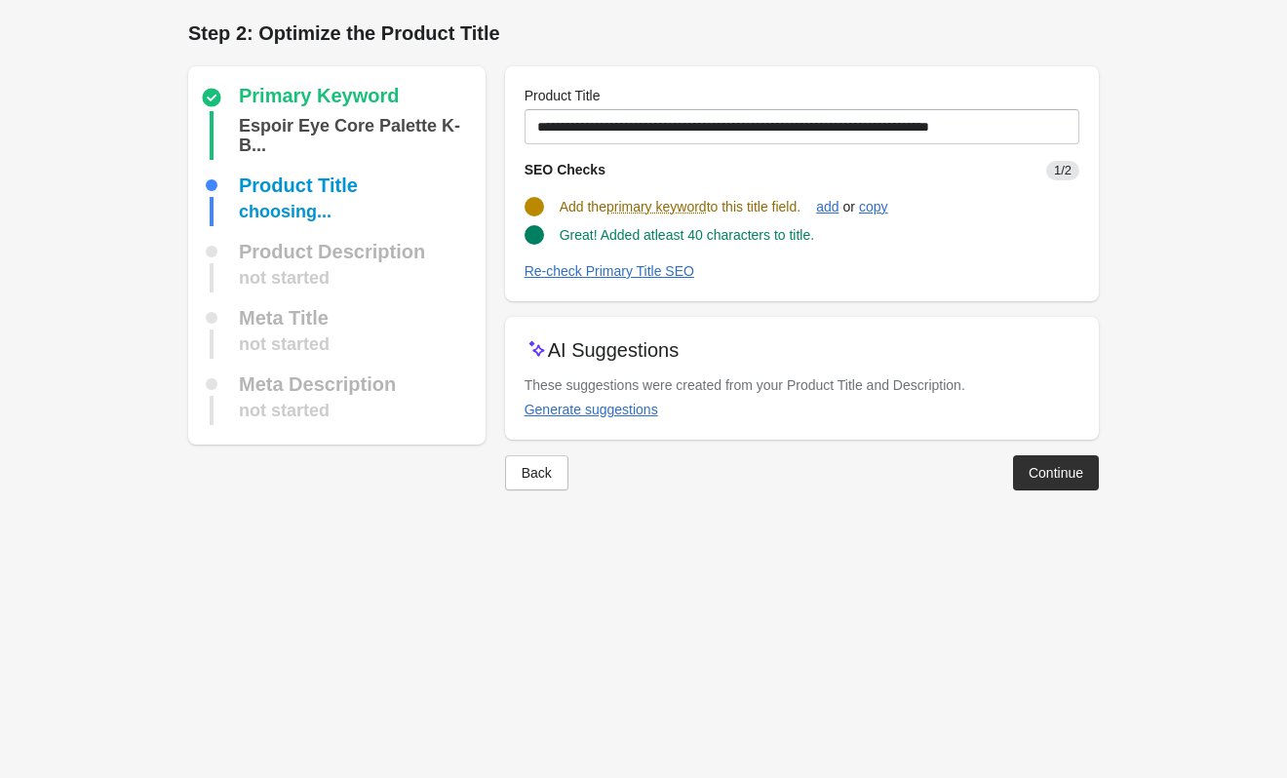
drag, startPoint x: 560, startPoint y: 208, endPoint x: 819, endPoint y: 212, distance: 258.3
click at [819, 212] on turbo-frame "SEO Checks 1/2 Add the primary keyword to this title field. add or copy Great! …" at bounding box center [801, 212] width 555 height 137
click at [819, 201] on div "Add the primary keyword to this title field. add or copy" at bounding box center [794, 198] width 570 height 37
drag, startPoint x: 904, startPoint y: 241, endPoint x: 550, endPoint y: 203, distance: 355.9
click at [550, 203] on turbo-frame "SEO Checks 1/2 Add the primary keyword to this title field. add or copy Great! …" at bounding box center [801, 212] width 555 height 137
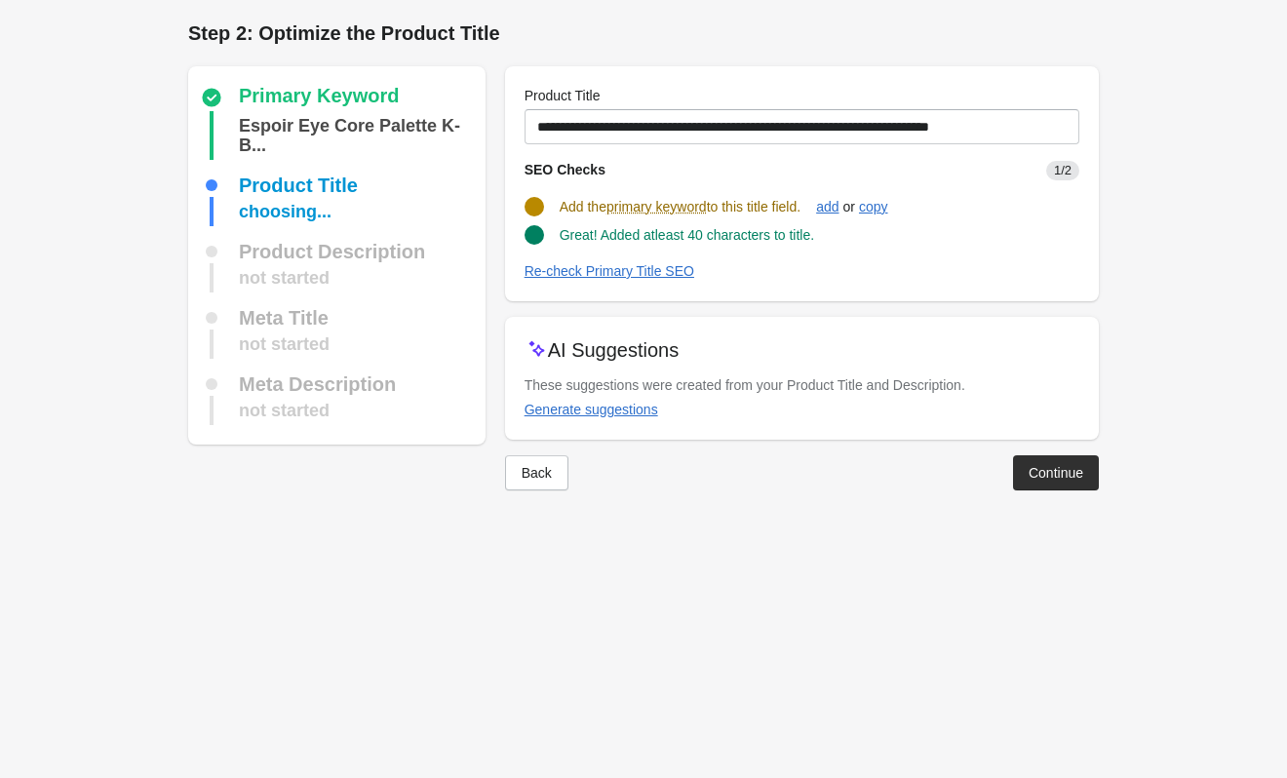
click at [573, 180] on div "Add the primary keyword to this title field. add or copy" at bounding box center [794, 198] width 570 height 37
drag, startPoint x: 557, startPoint y: 199, endPoint x: 812, endPoint y: 201, distance: 255.4
click at [812, 201] on div "Add the primary keyword to this title field. add or copy" at bounding box center [794, 198] width 570 height 37
click at [799, 169] on div at bounding box center [799, 169] width 0 height 0
click at [1011, 266] on SEO "Re-check Primary Title SEO" at bounding box center [801, 270] width 555 height 21
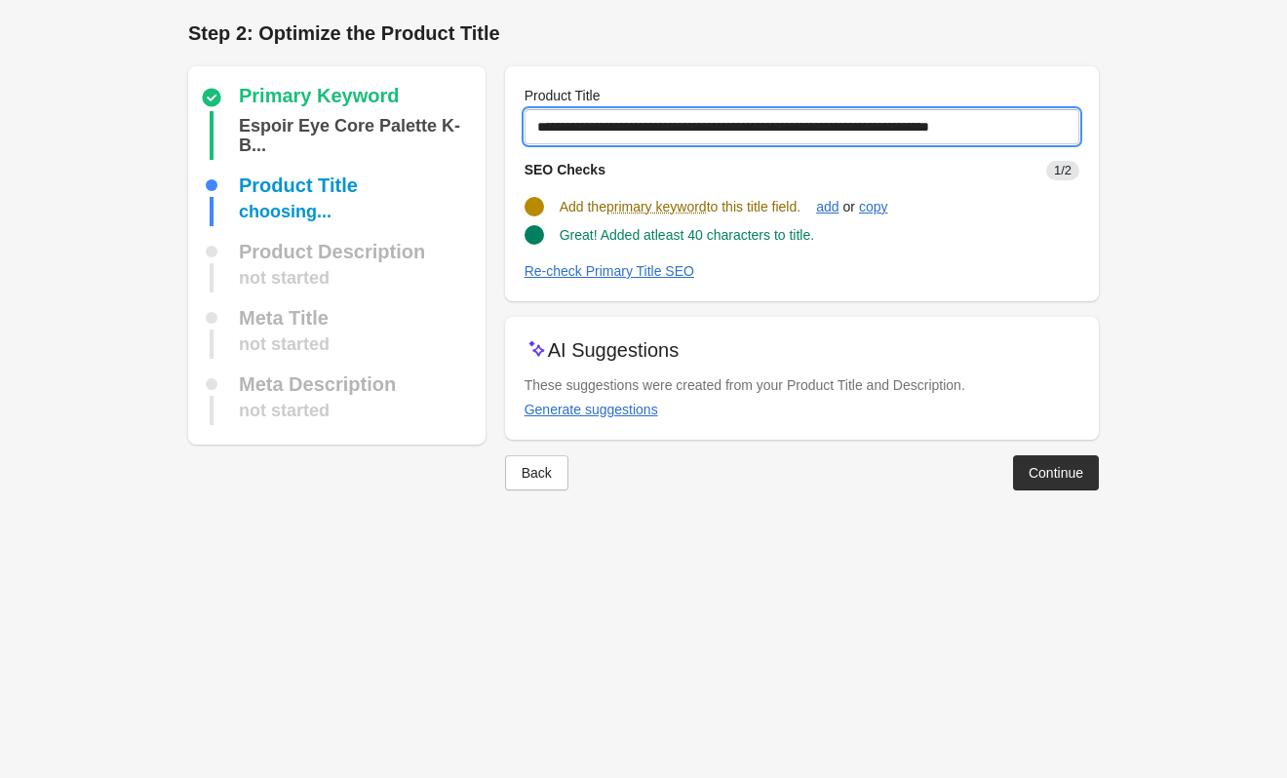
drag, startPoint x: 1056, startPoint y: 128, endPoint x: 491, endPoint y: 123, distance: 564.4
click at [484, 123] on div "Primary Keyword Espoir Eye Core Palette K-B... Product Title choosing... Produc…" at bounding box center [634, 271] width 930 height 440
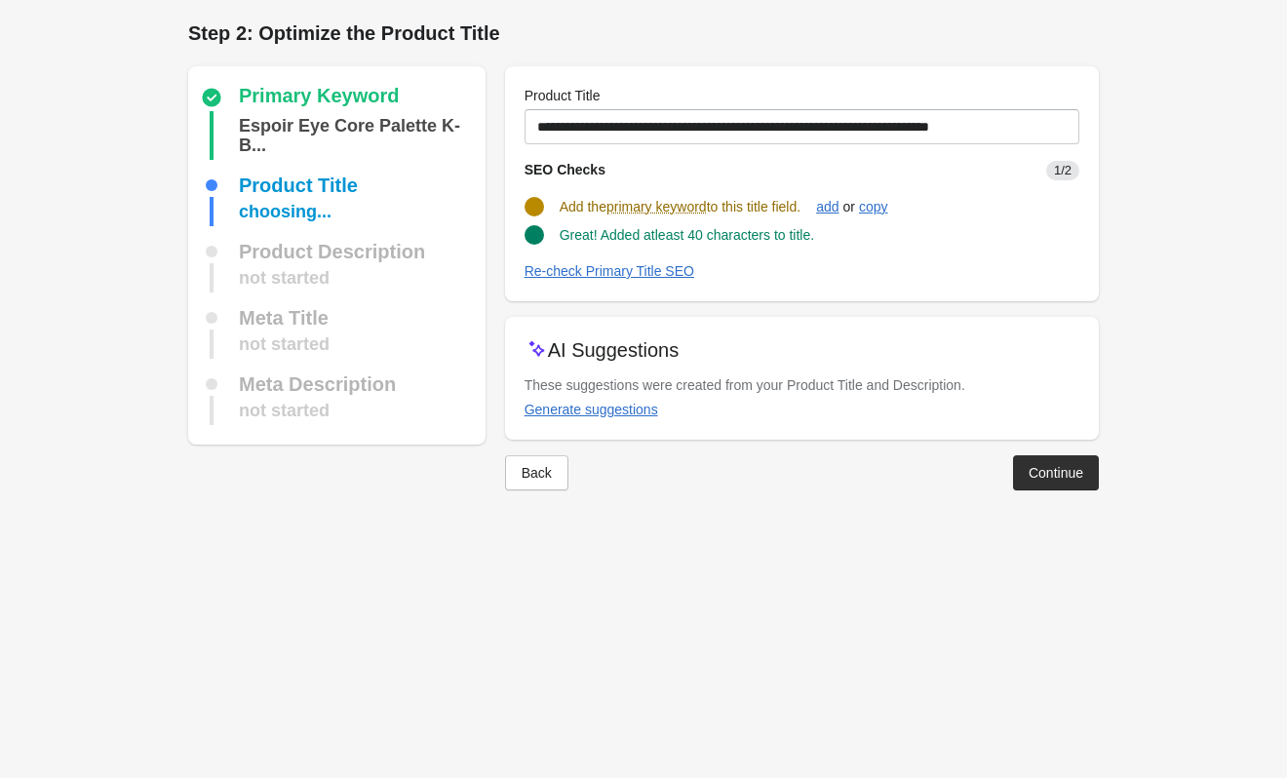
click at [974, 212] on div "Great! Added atleast 40 characters to title." at bounding box center [794, 227] width 570 height 35
click at [838, 209] on div "add" at bounding box center [827, 207] width 22 height 16
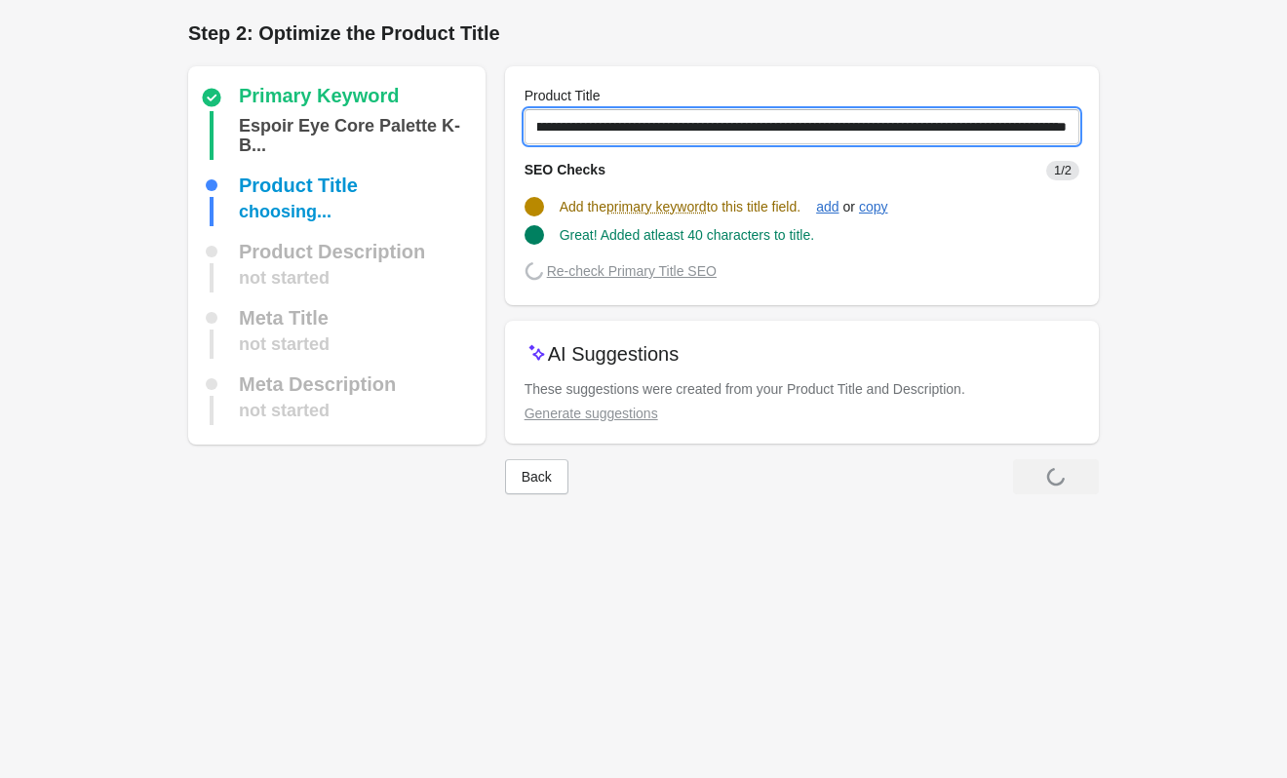
scroll to position [0, 165]
drag, startPoint x: 1026, startPoint y: 129, endPoint x: 1184, endPoint y: 135, distance: 158.0
click at [1184, 135] on form "Step 1: Choose the “Target Keywords” Target Keywords The Target Keywords are wh…" at bounding box center [643, 266] width 1287 height 533
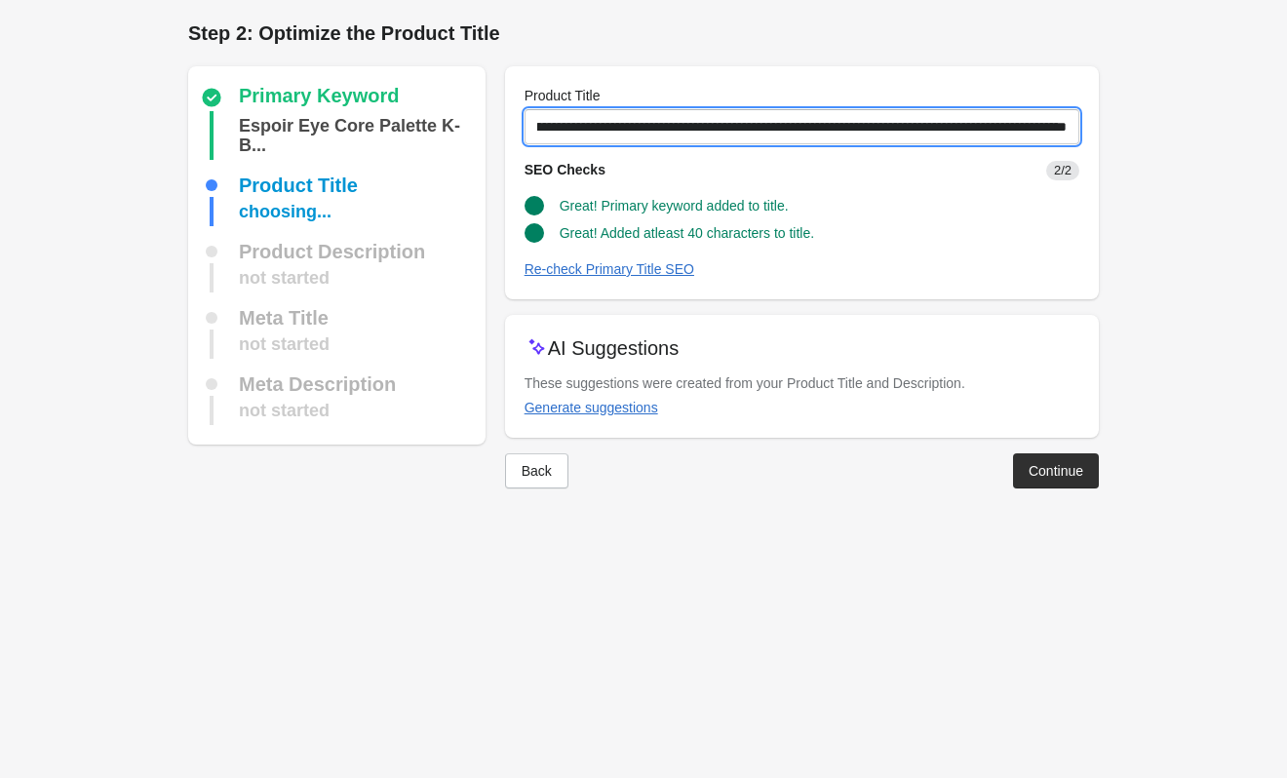
drag, startPoint x: 869, startPoint y: 127, endPoint x: 1175, endPoint y: 120, distance: 306.2
click at [1166, 120] on form "Step 1: Choose the “Target Keywords” Target Keywords The Target Keywords are wh…" at bounding box center [643, 263] width 1287 height 527
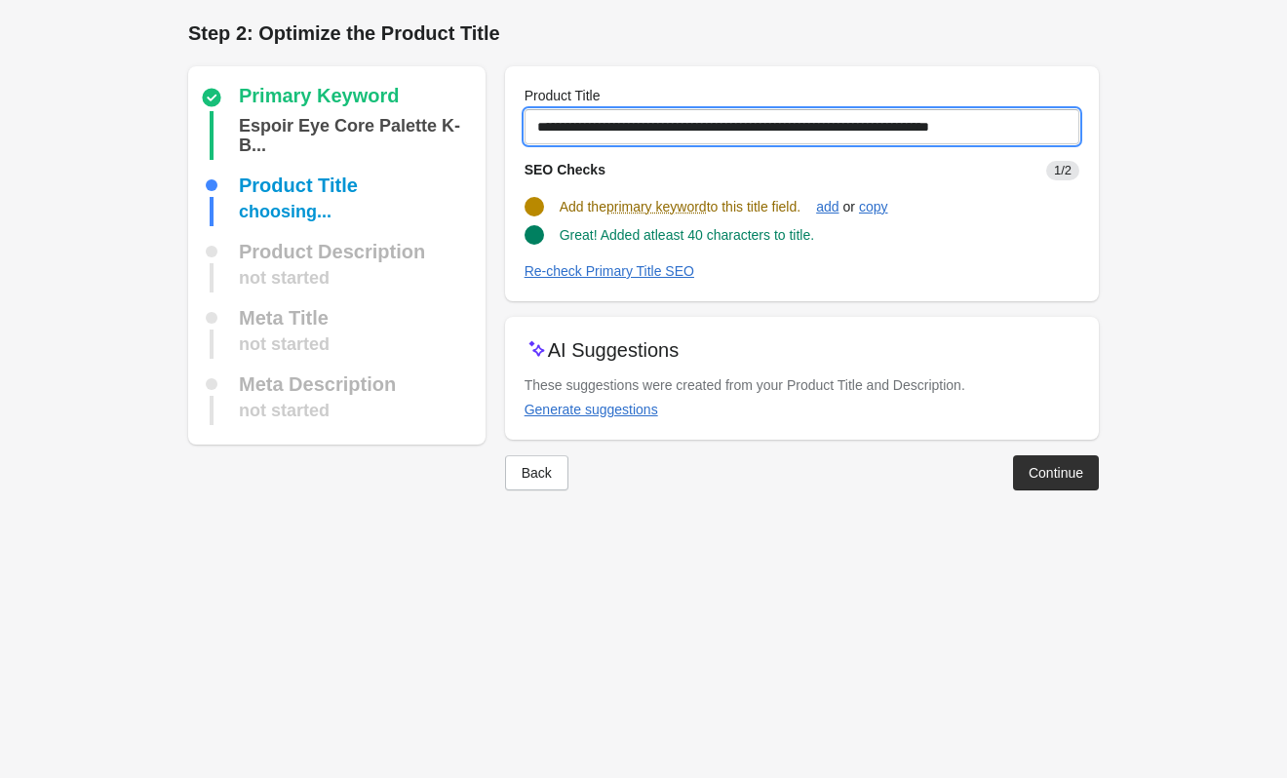
type input "**********"
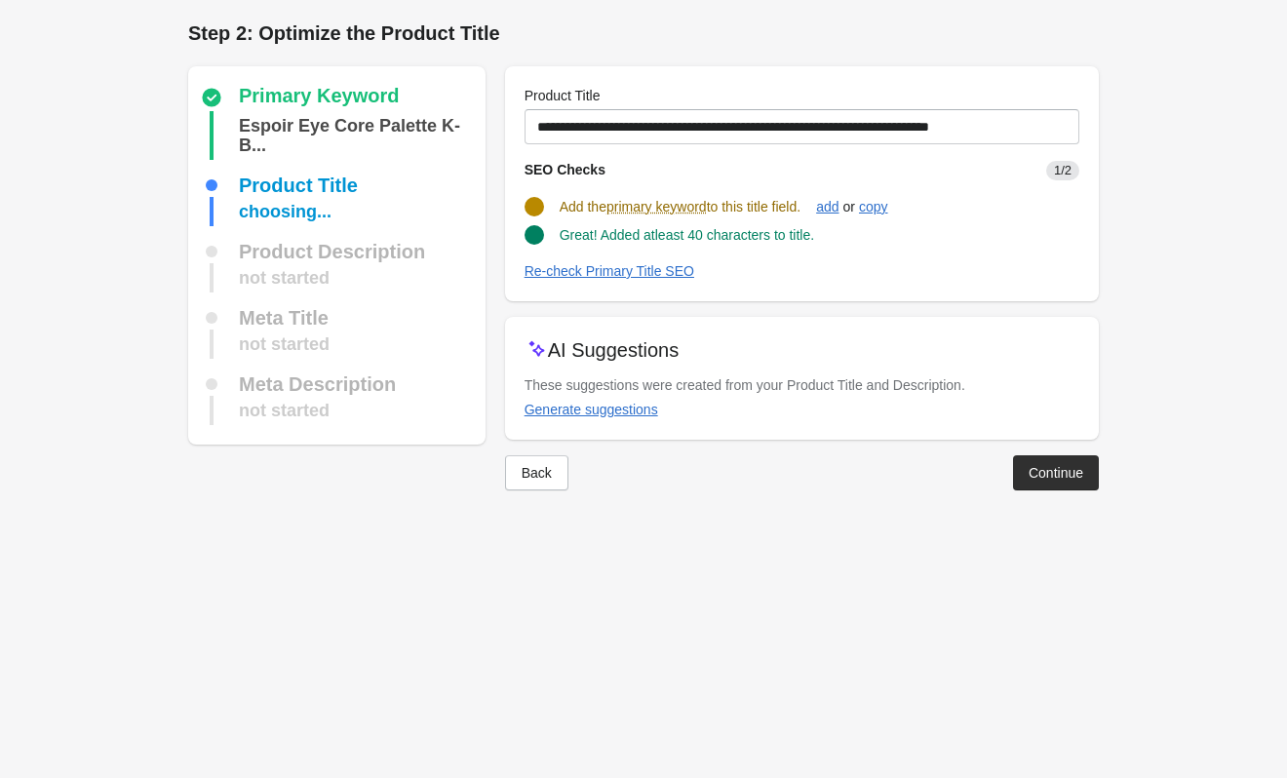
click at [970, 230] on div "Great! Added atleast 40 characters to title." at bounding box center [794, 227] width 570 height 35
click at [1024, 465] on button "Continue" at bounding box center [1056, 472] width 86 height 35
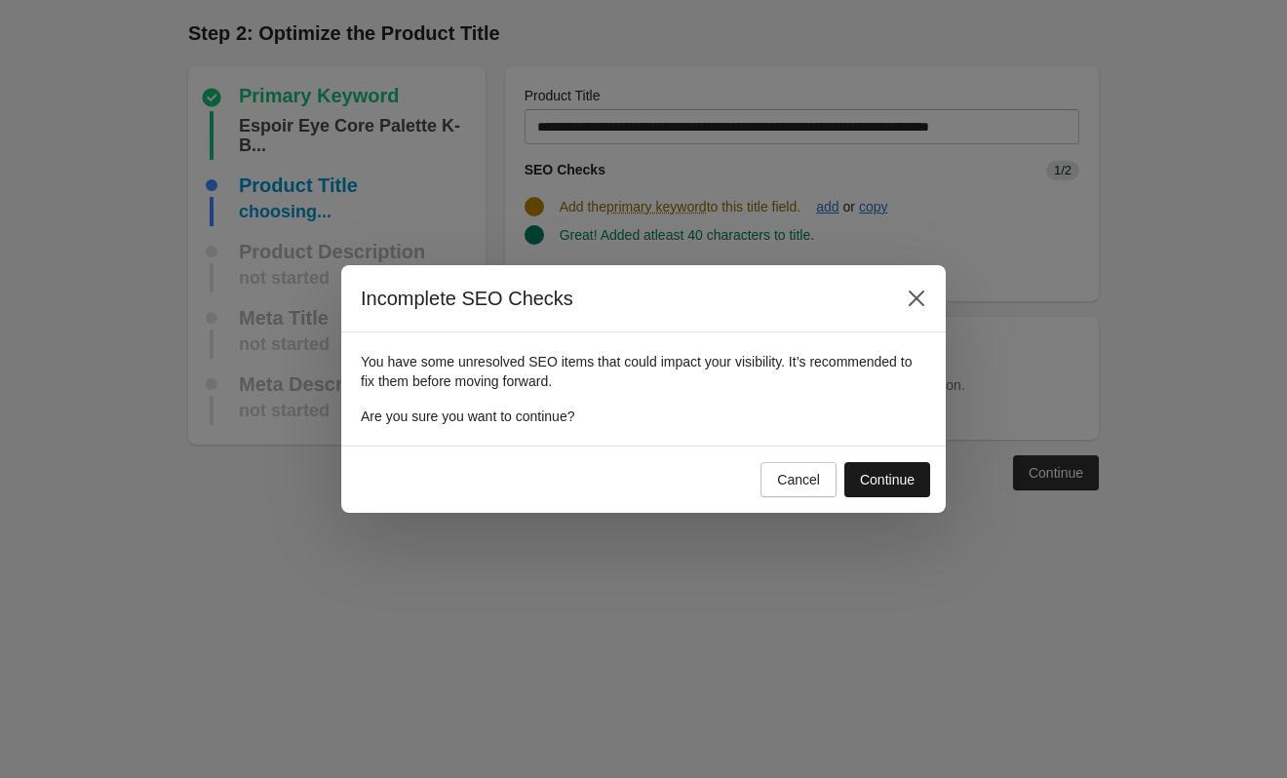
click at [846, 482] on button "Continue" at bounding box center [887, 479] width 86 height 35
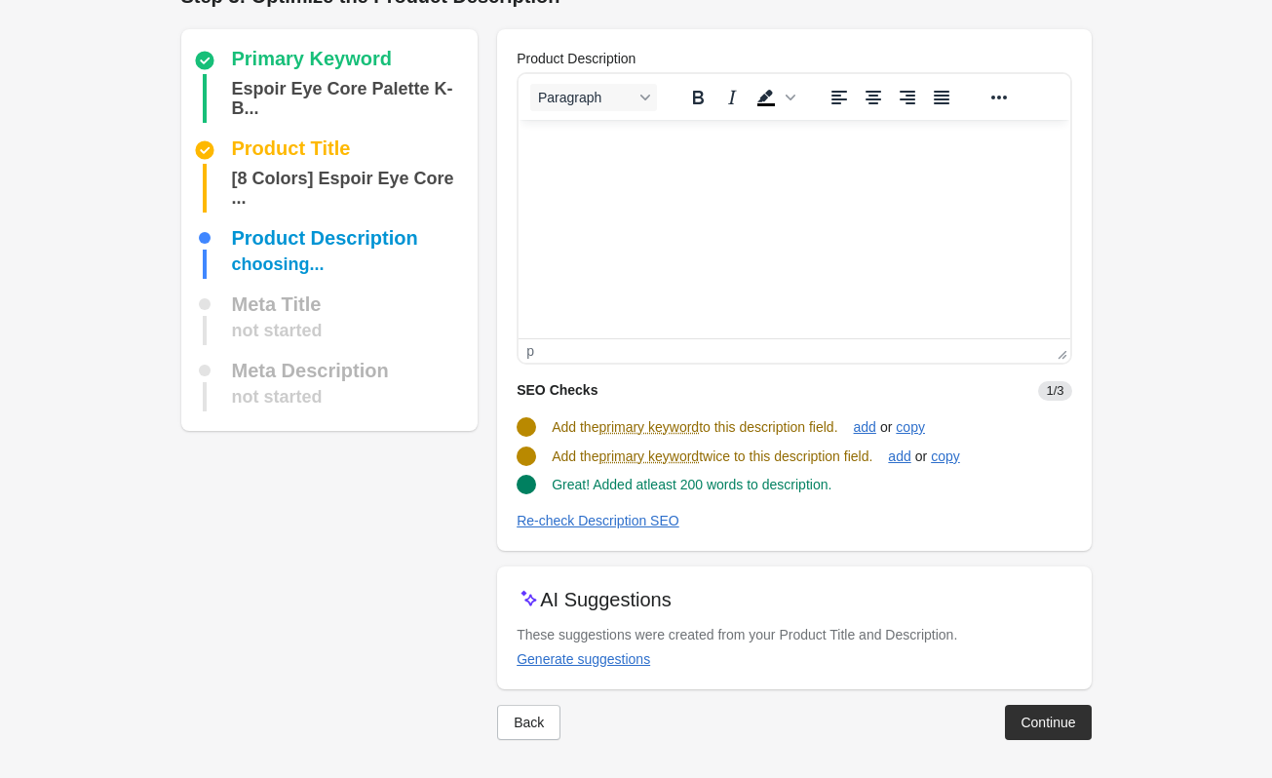
scroll to position [0, 12]
click at [1039, 716] on div "Continue" at bounding box center [1048, 723] width 55 height 16
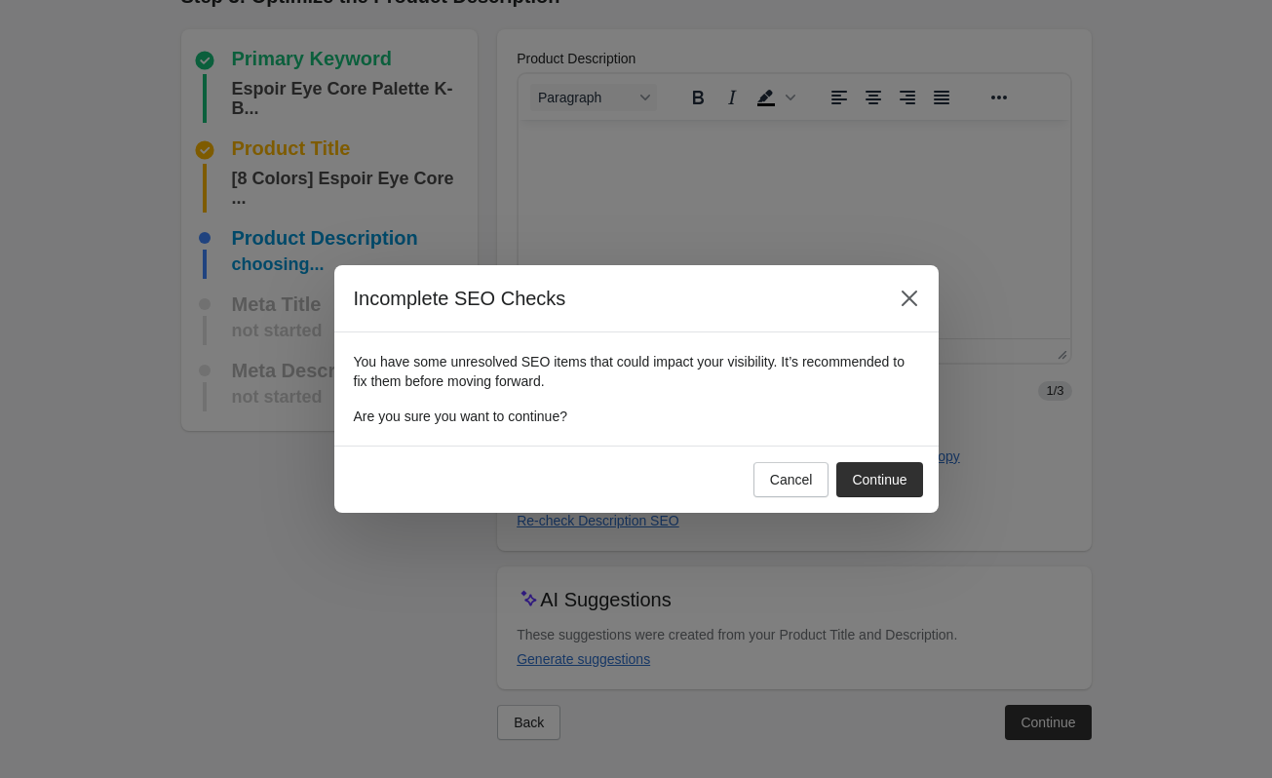
click at [891, 493] on button "Continue" at bounding box center [879, 479] width 86 height 35
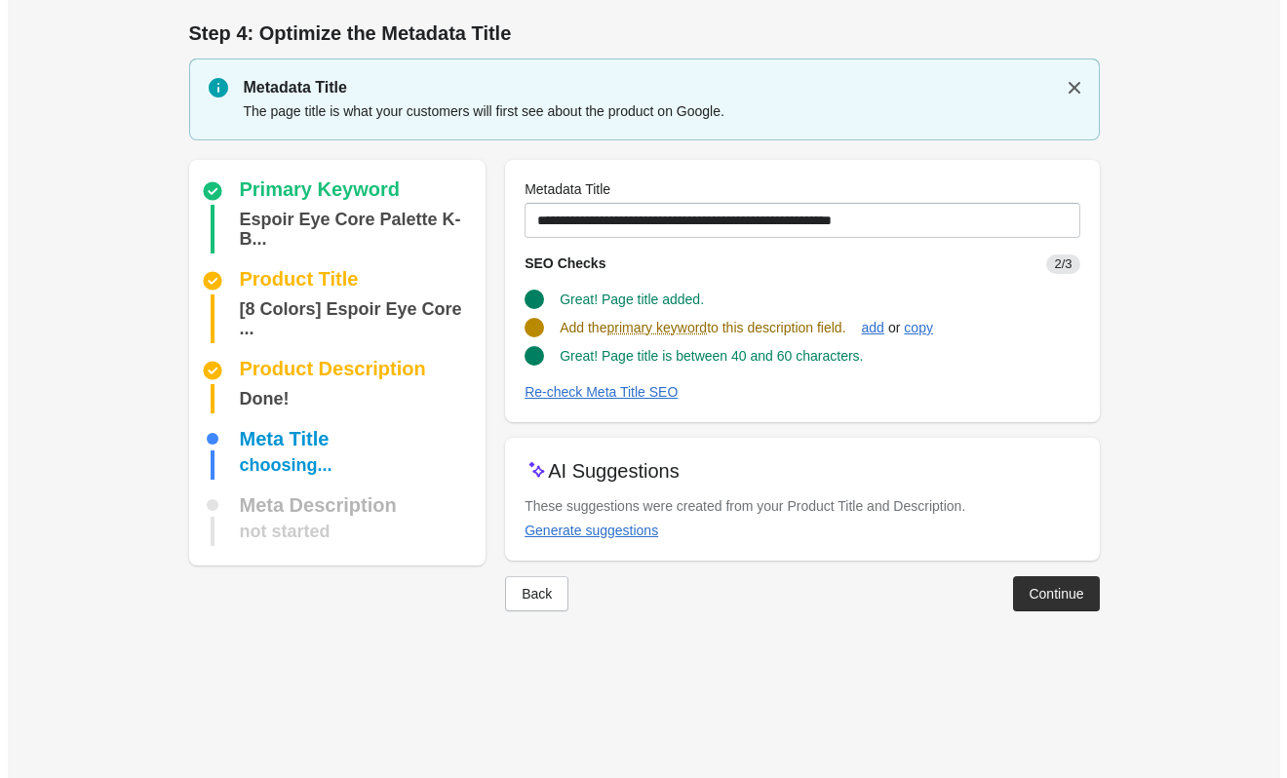
scroll to position [0, 0]
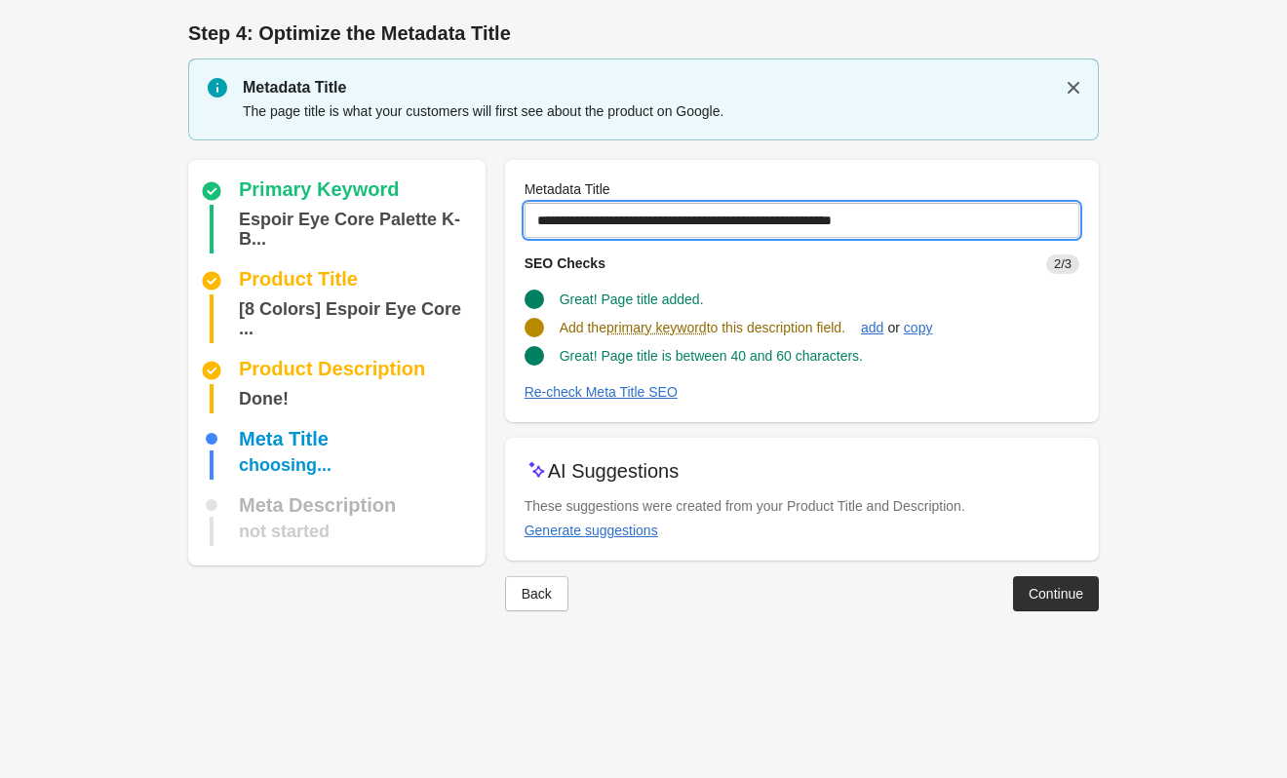
click at [969, 220] on input "**********" at bounding box center [801, 220] width 555 height 35
drag, startPoint x: 946, startPoint y: 215, endPoint x: 460, endPoint y: 214, distance: 486.4
click at [460, 214] on div "Primary Keyword Espoir Eye Core Palette K-B... Product Title [8 Colors] Espoir …" at bounding box center [634, 377] width 930 height 467
paste input "*****"
type input "**********"
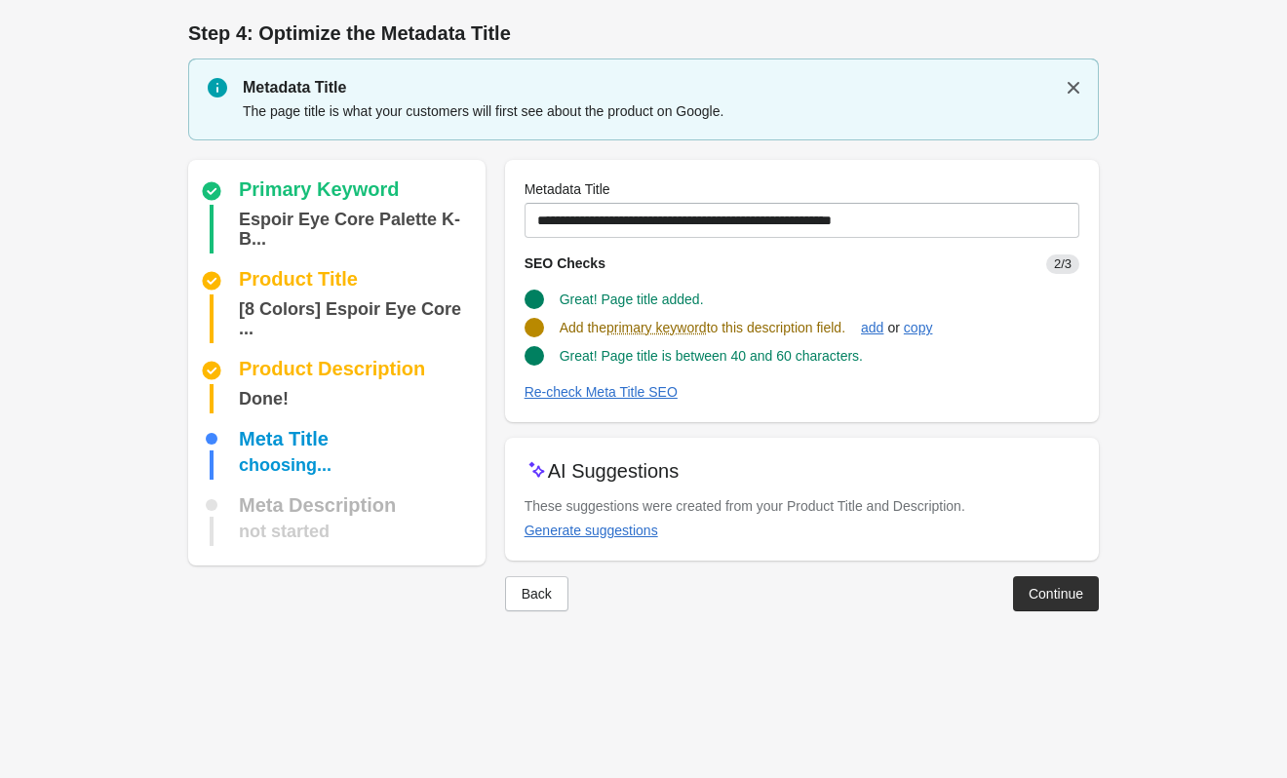
click at [918, 269] on div "SEO Checks 2/3" at bounding box center [794, 256] width 570 height 36
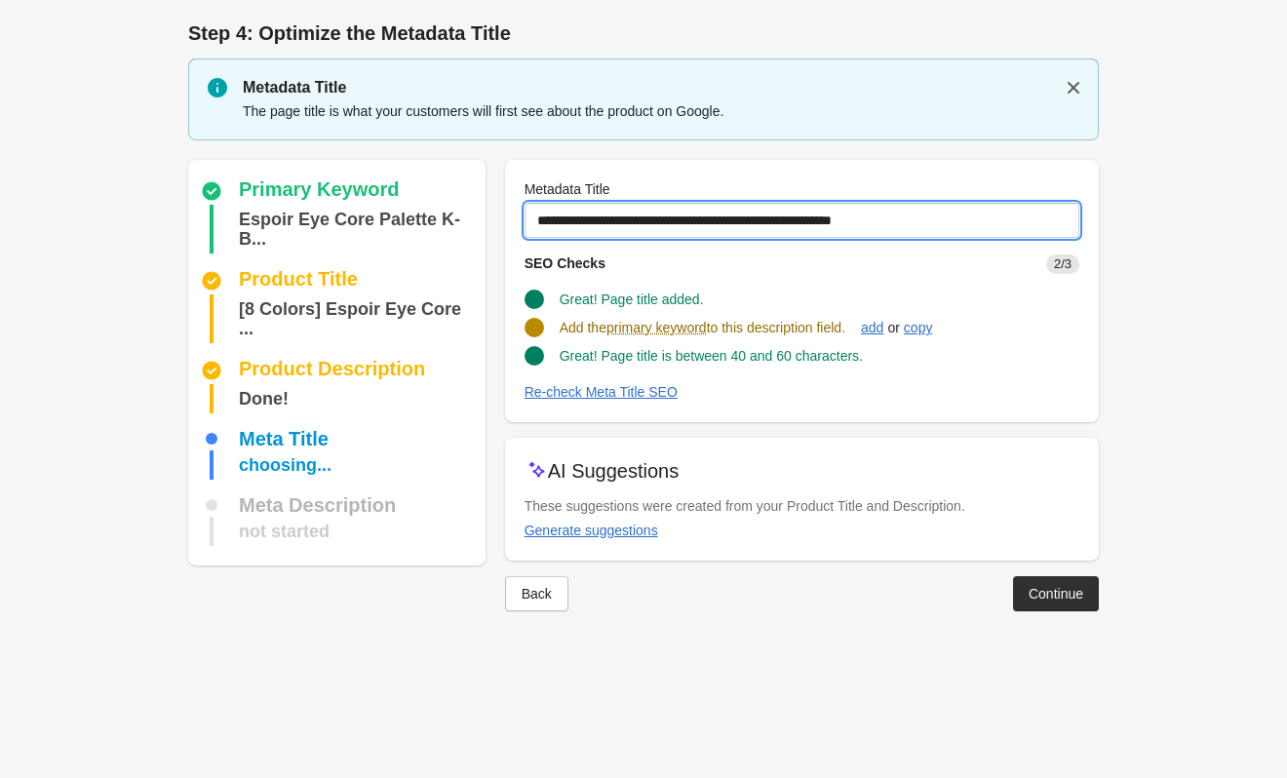
click at [926, 223] on input "**********" at bounding box center [801, 220] width 555 height 35
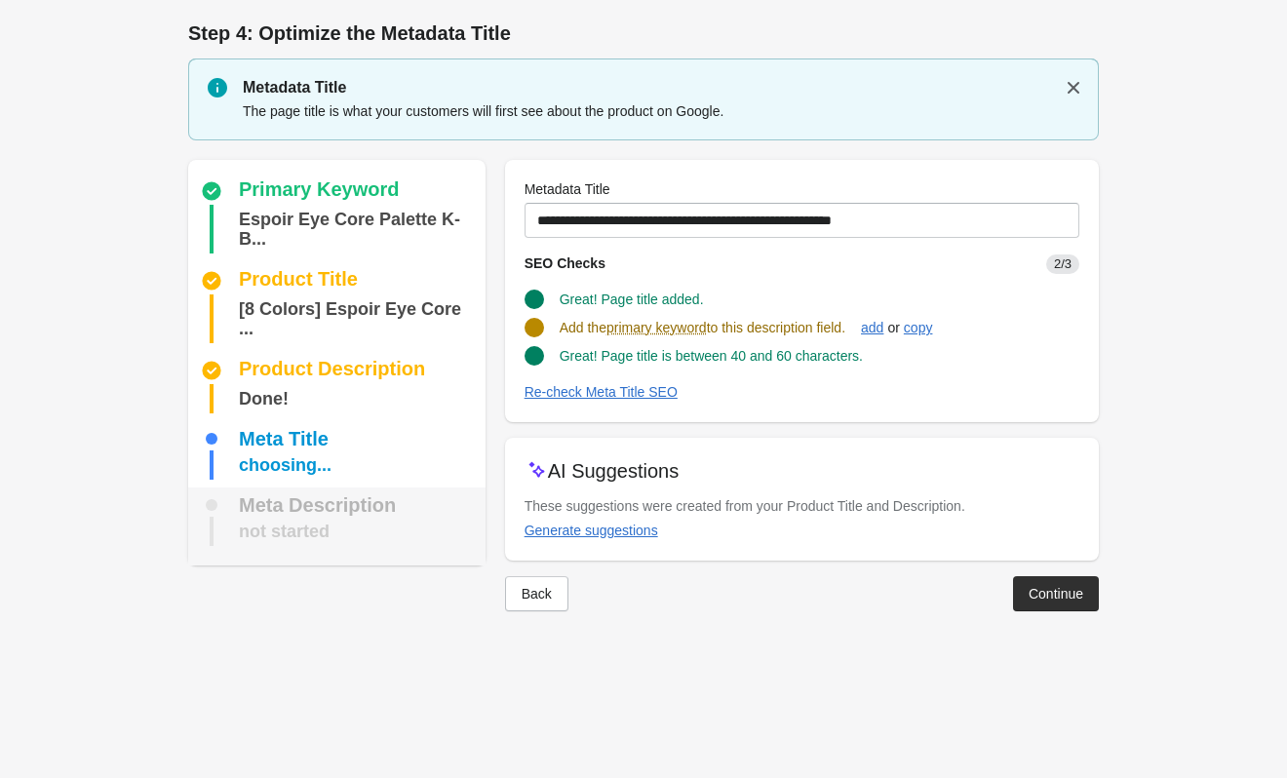
click at [276, 517] on div "not started" at bounding box center [284, 531] width 91 height 29
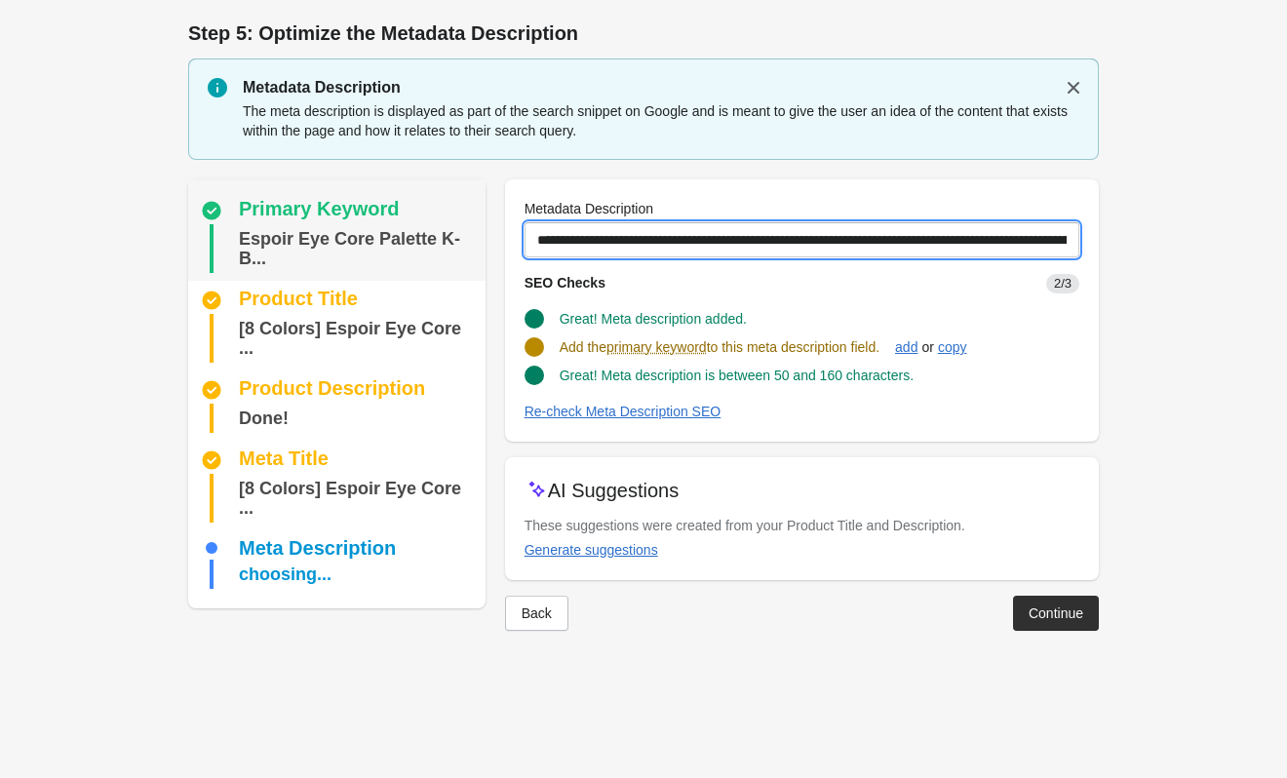
drag, startPoint x: 908, startPoint y: 234, endPoint x: 404, endPoint y: 259, distance: 504.6
click at [404, 259] on div "Primary Keyword Espoir Eye Core Palette K-B... Product Title [8 Colors] Espoir …" at bounding box center [634, 397] width 930 height 467
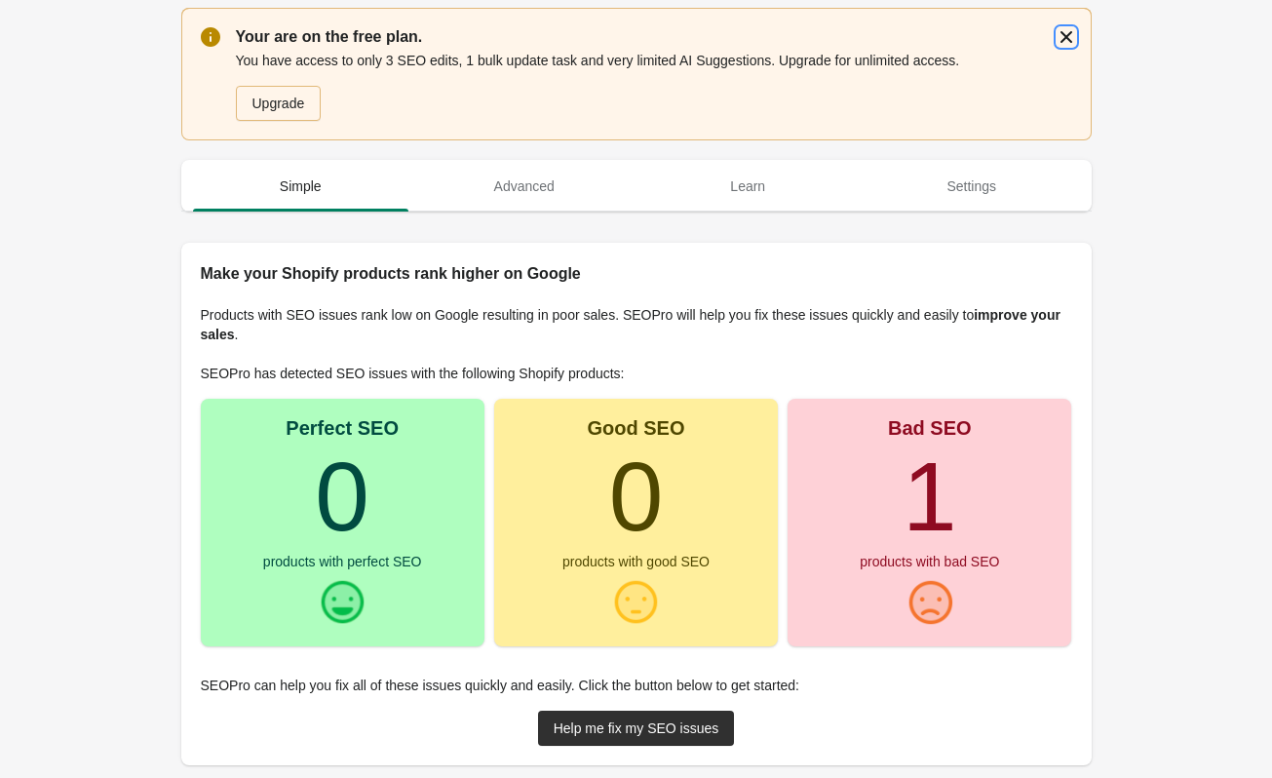
click at [1052, 32] on button "button" at bounding box center [1066, 36] width 35 height 35
